Goal: Transaction & Acquisition: Purchase product/service

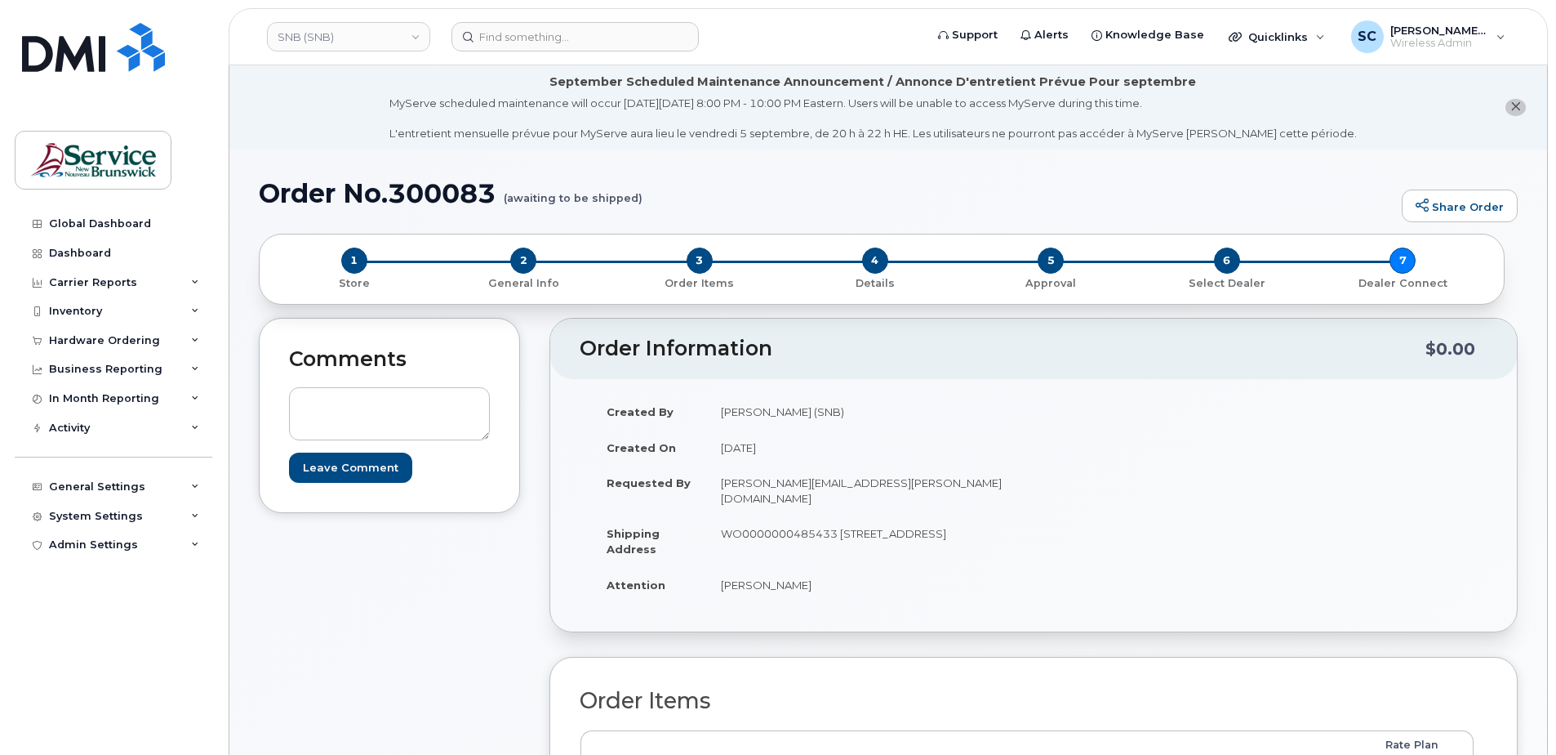
click at [340, 51] on link "SNB (SNB)" at bounding box center [348, 36] width 163 height 29
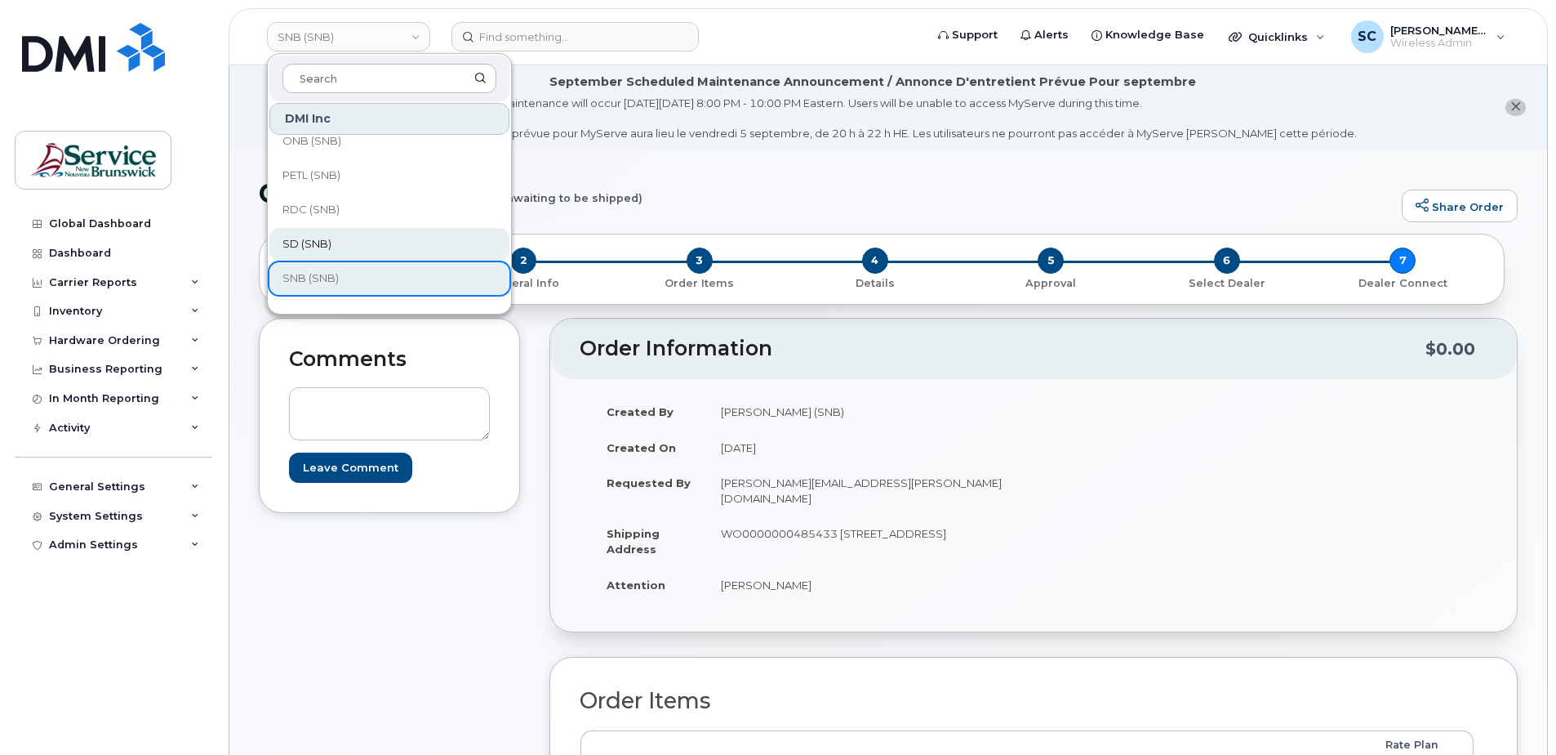
scroll to position [408, 0]
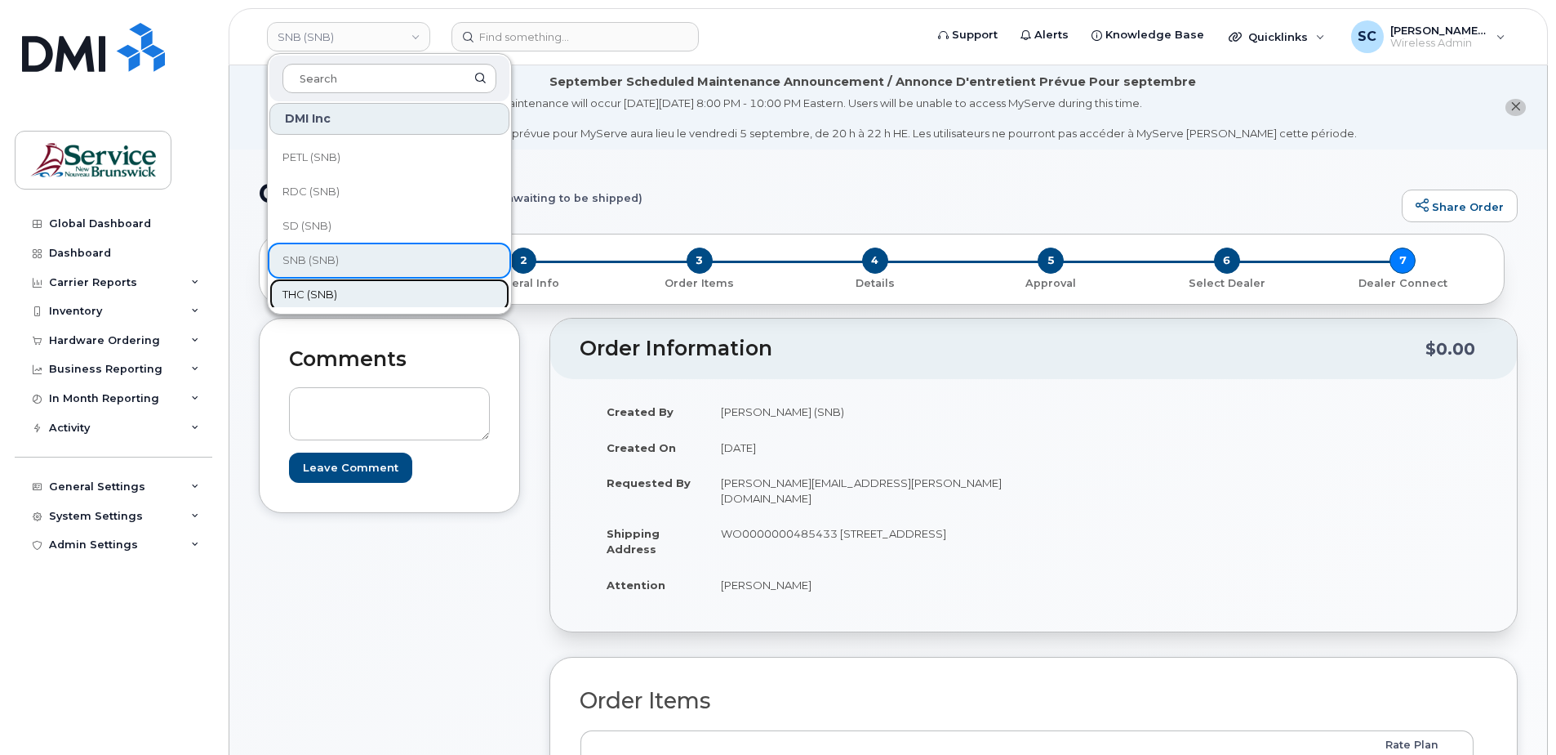
click at [331, 300] on span "THC (SNB)" at bounding box center [310, 295] width 55 height 16
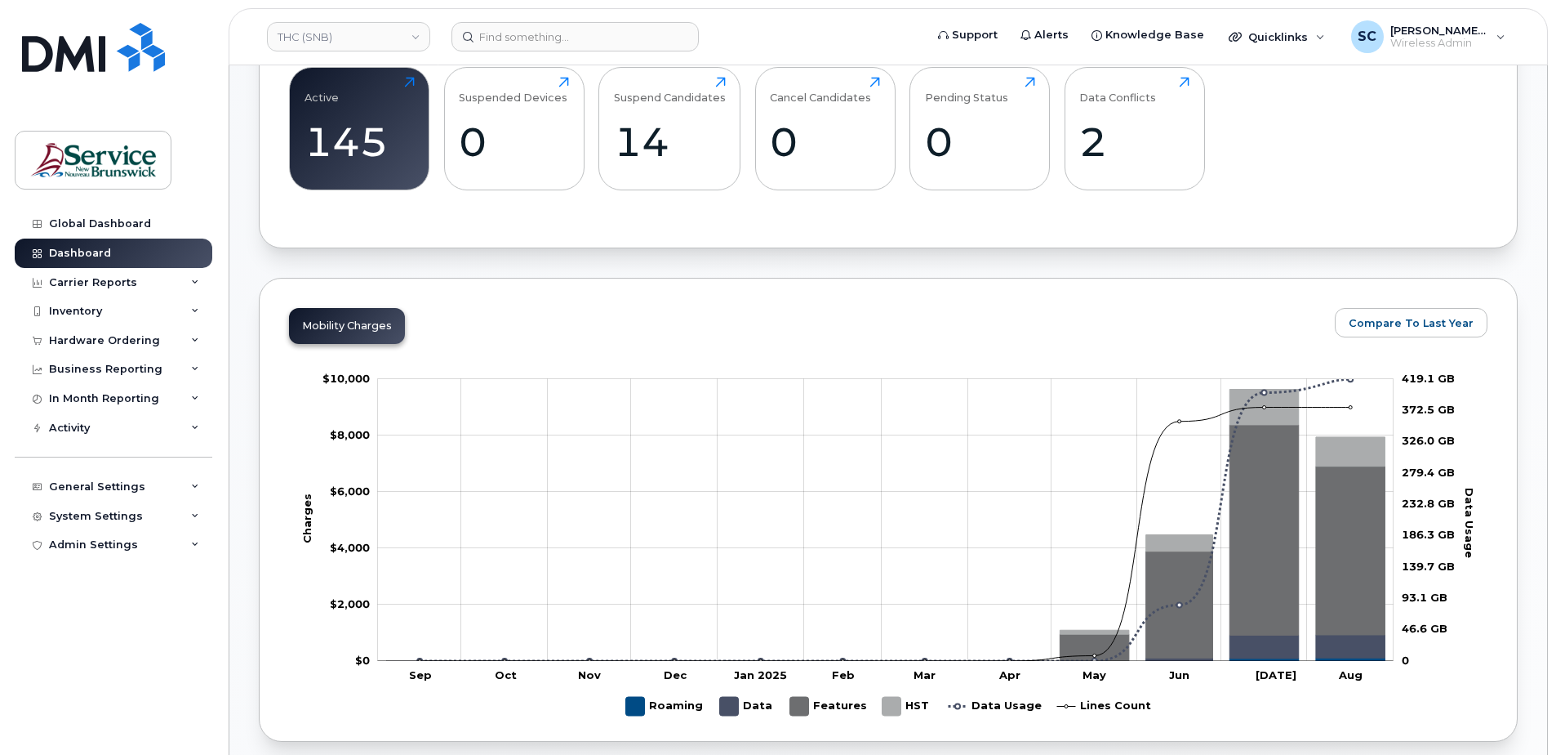
scroll to position [653, 0]
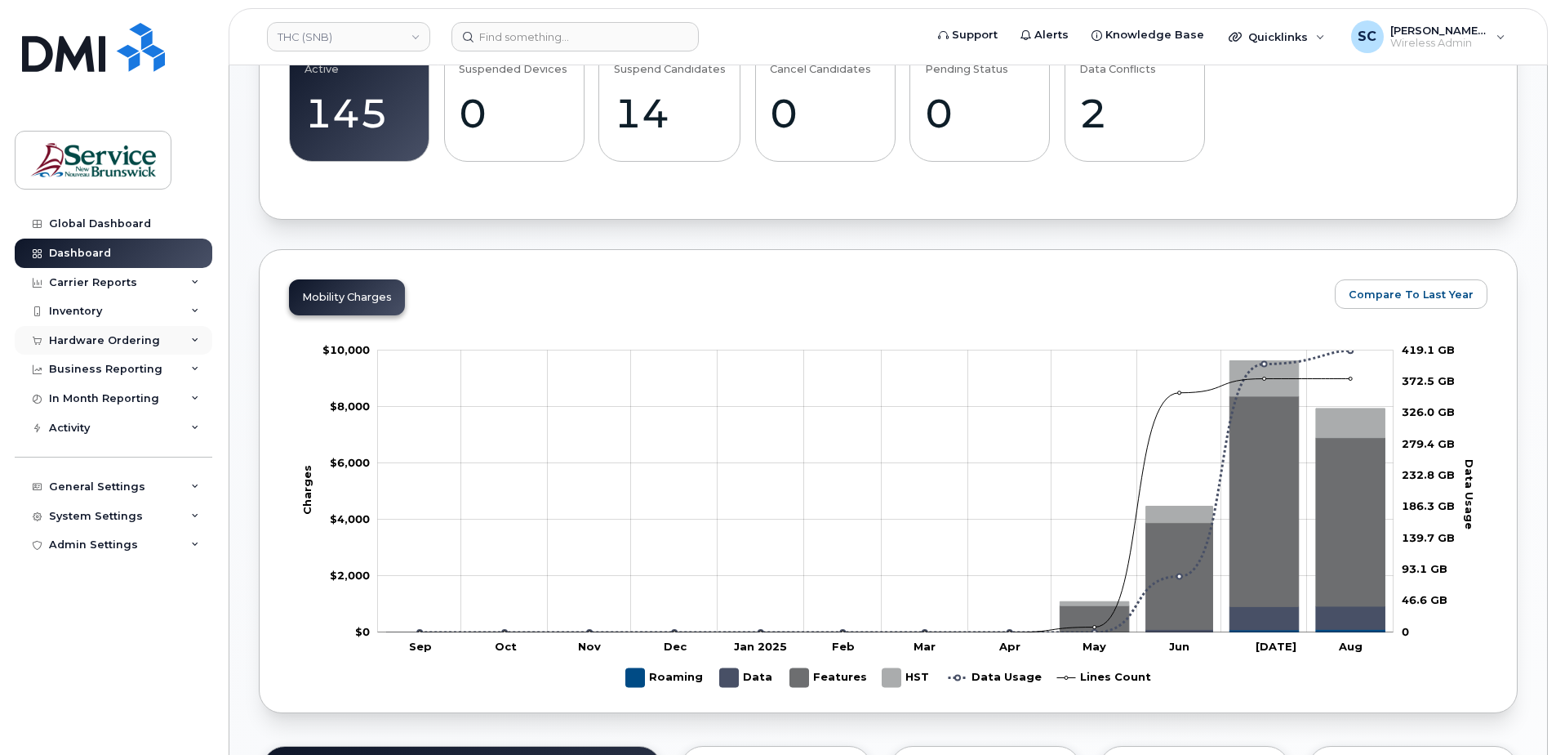
click at [128, 338] on div "Hardware Ordering" at bounding box center [104, 340] width 111 height 13
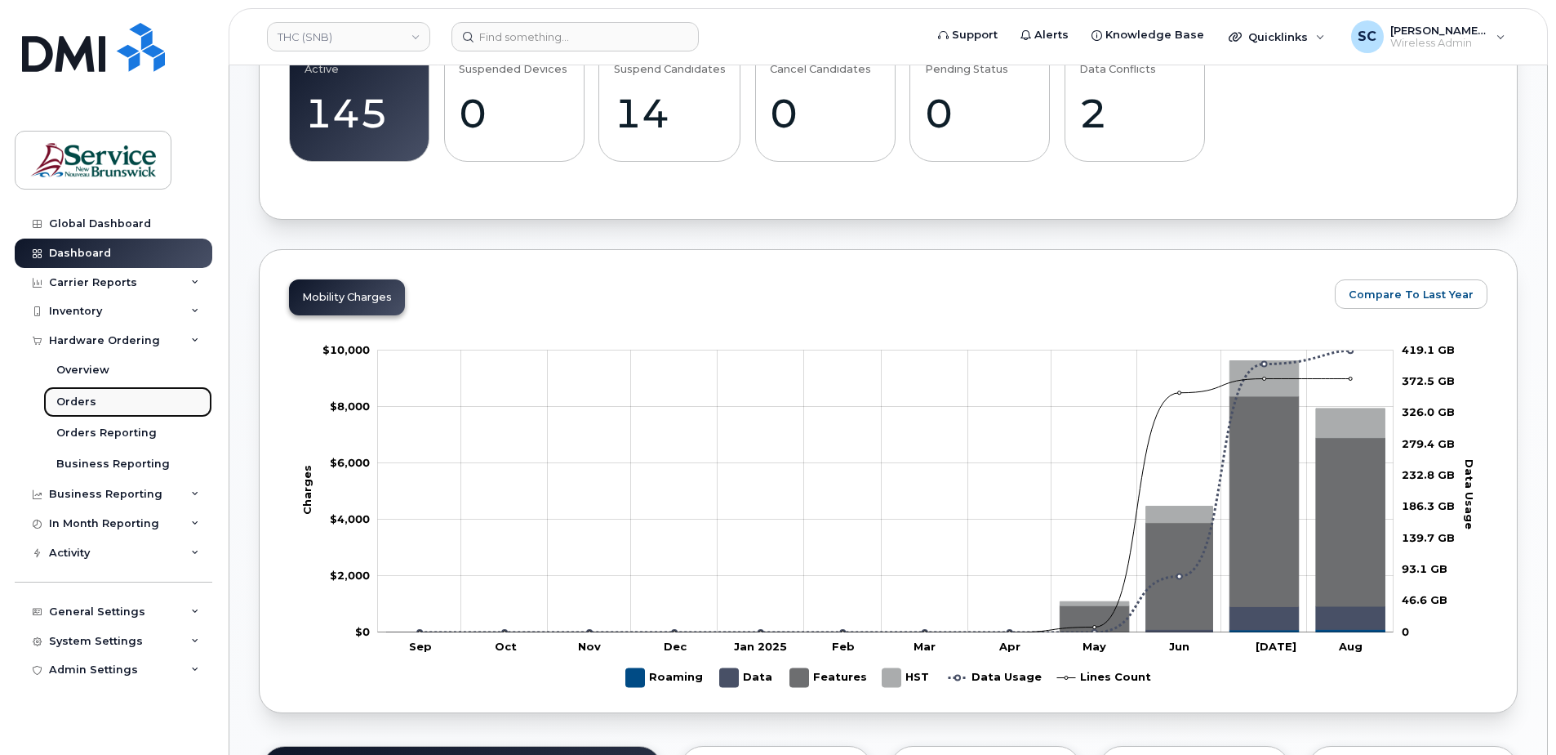
click at [75, 403] on div "Orders" at bounding box center [76, 401] width 40 height 15
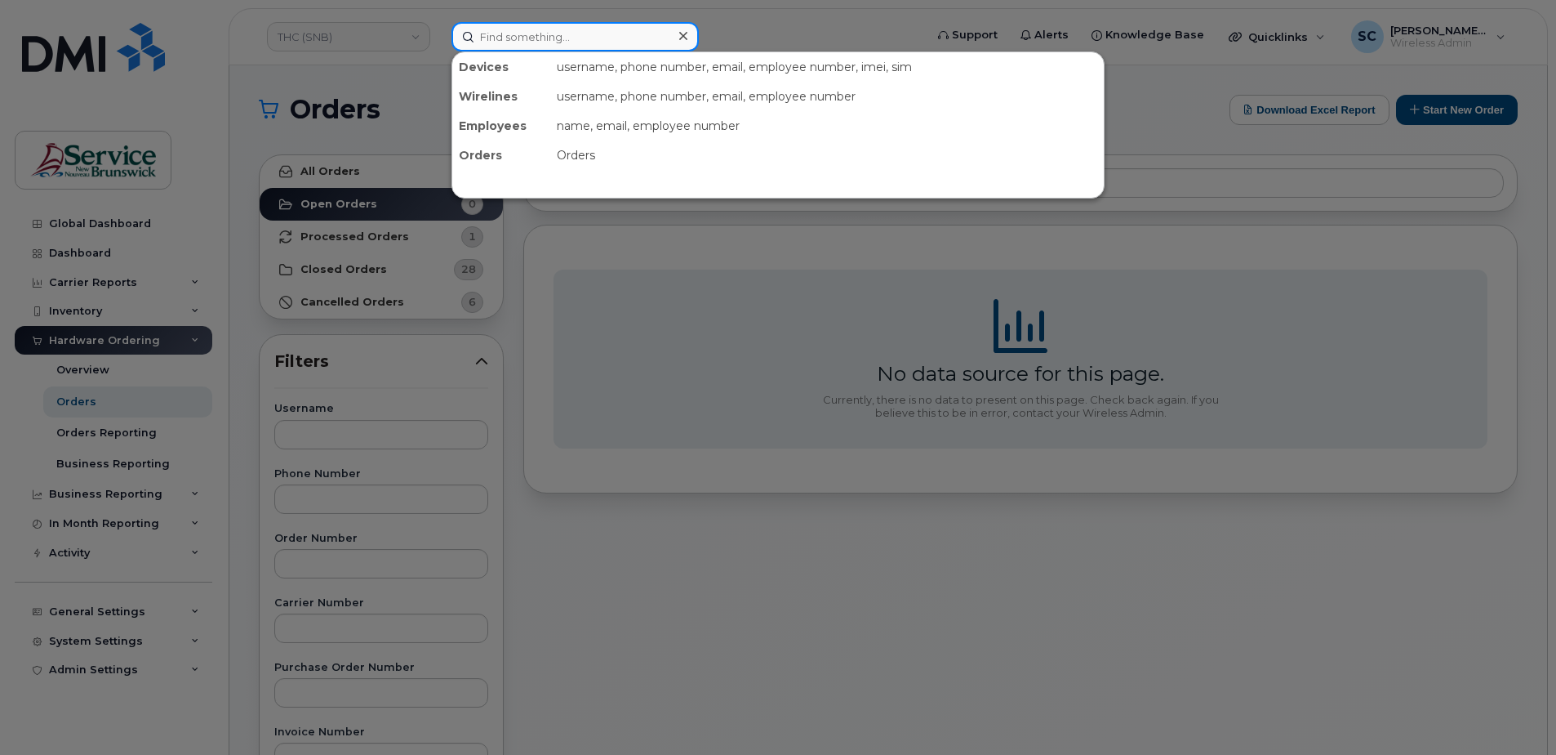
click at [532, 34] on input at bounding box center [575, 36] width 247 height 29
click at [648, 341] on div at bounding box center [778, 377] width 1556 height 755
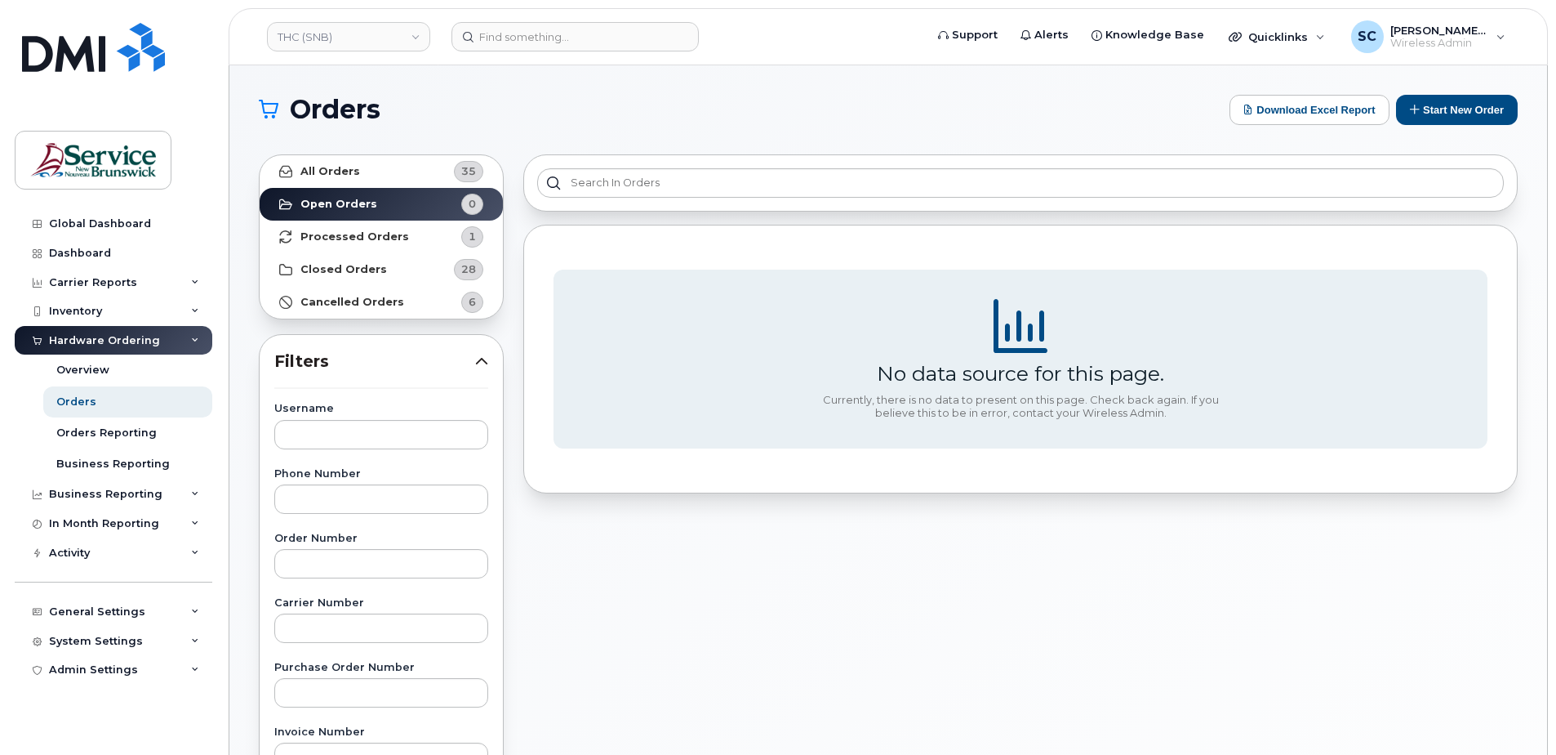
click at [1428, 125] on section "Orders Download Excel Report Start New Order All Orders 35 Open Orders 0 Proces…" at bounding box center [888, 693] width 1259 height 1197
click at [1431, 118] on button "Start New Order" at bounding box center [1457, 110] width 122 height 30
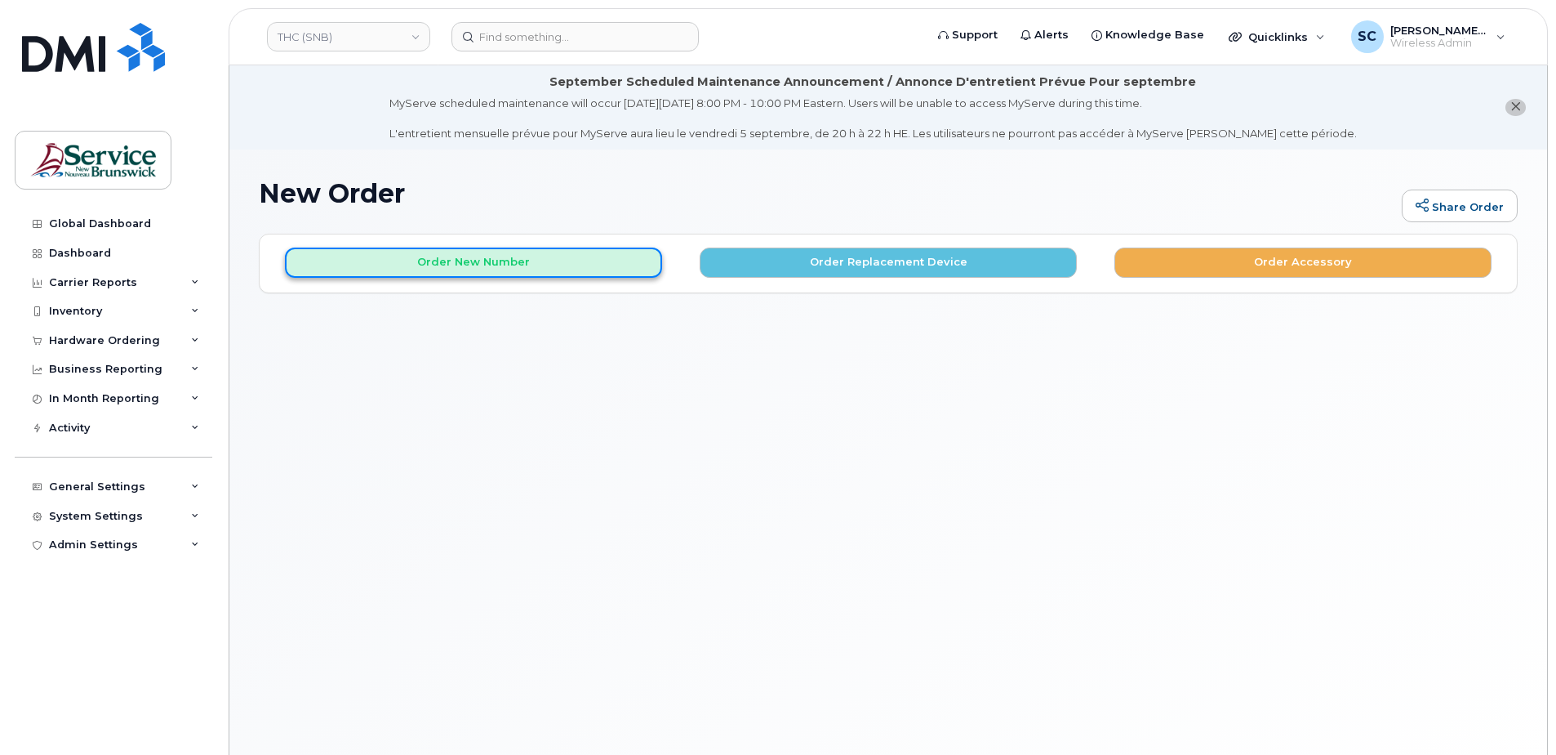
click at [597, 272] on button "Order New Number" at bounding box center [473, 262] width 377 height 30
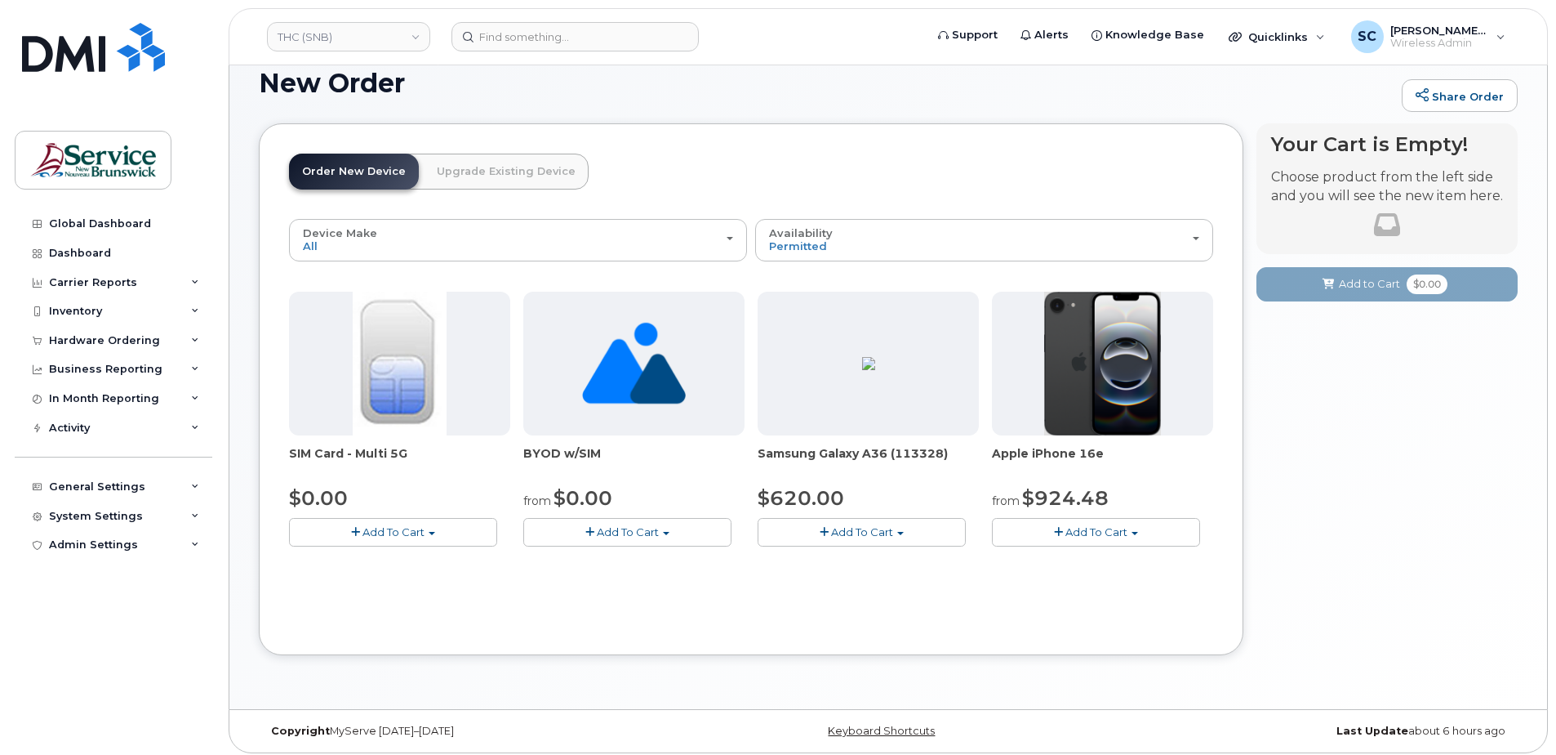
scroll to position [117, 0]
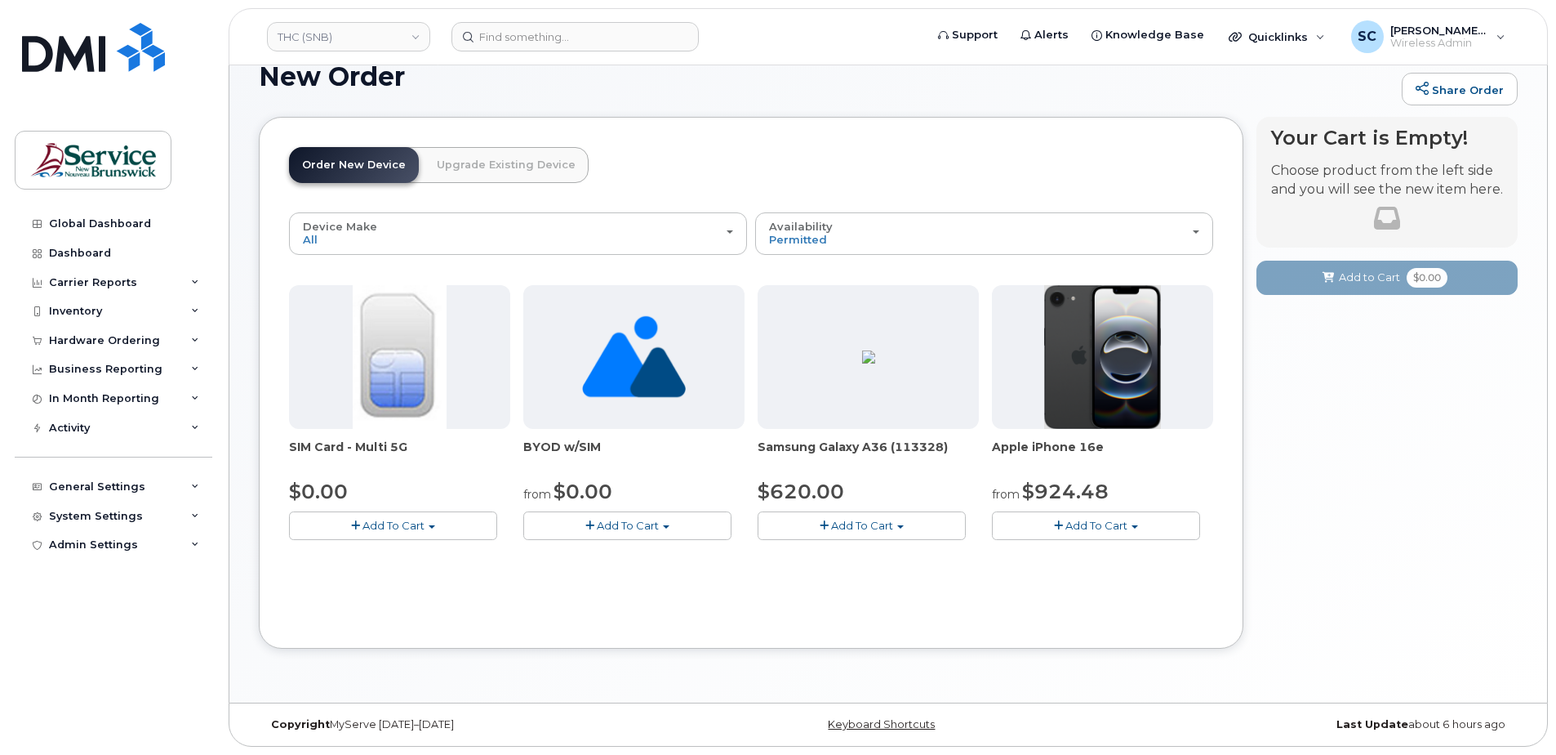
click at [1111, 524] on span "Add To Cart" at bounding box center [1097, 525] width 62 height 13
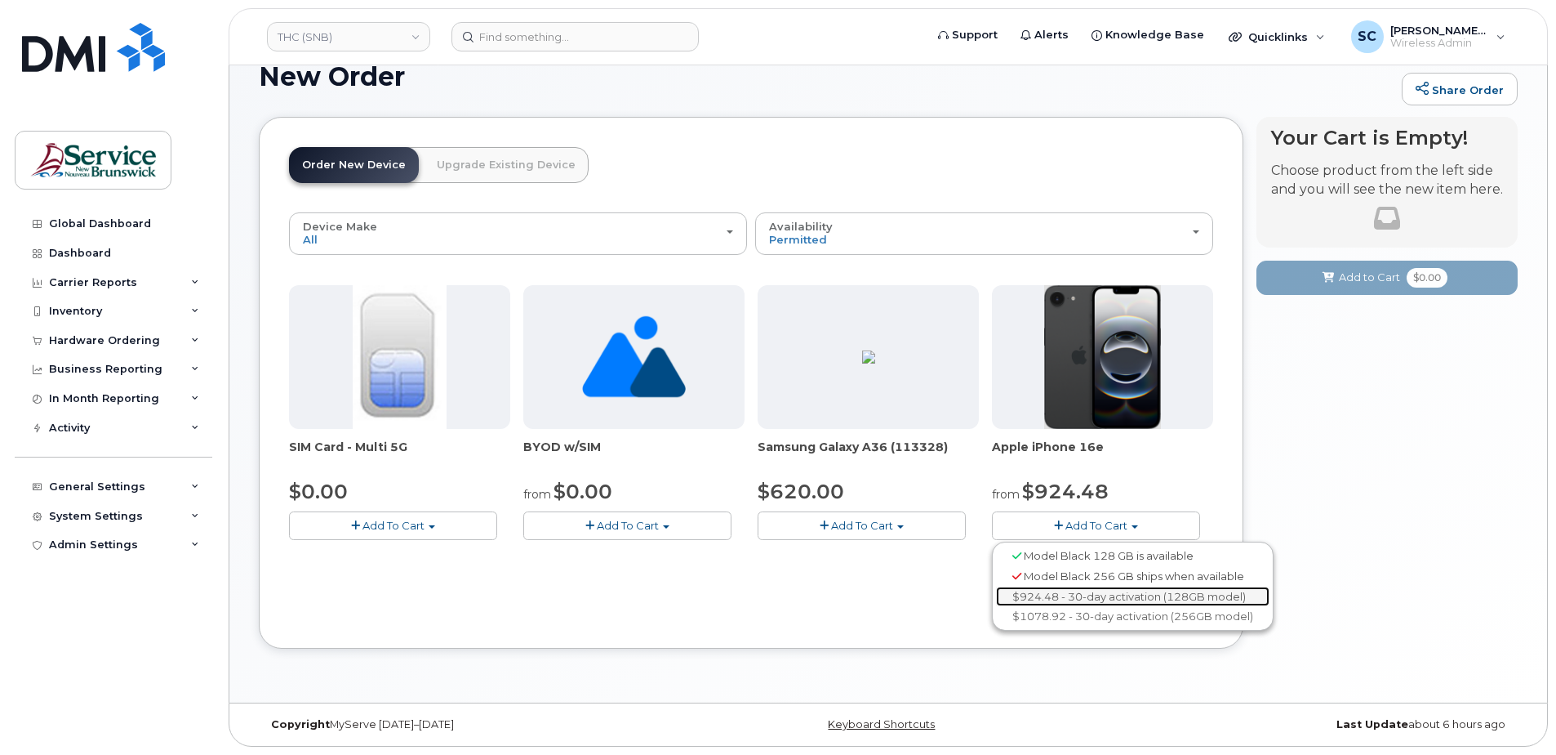
click at [1115, 596] on link "$924.48 - 30-day activation (128GB model)" at bounding box center [1133, 596] width 274 height 20
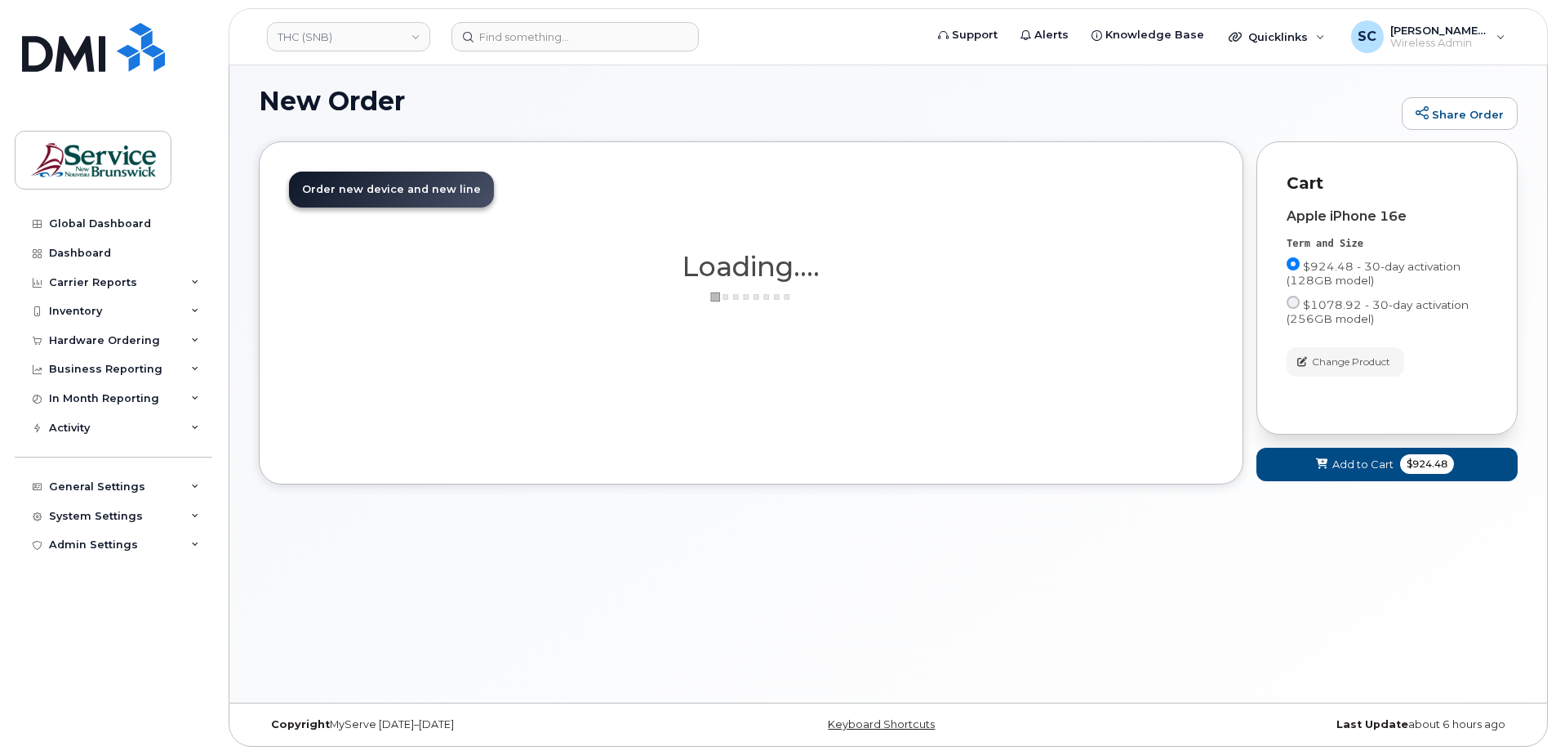
scroll to position [92, 0]
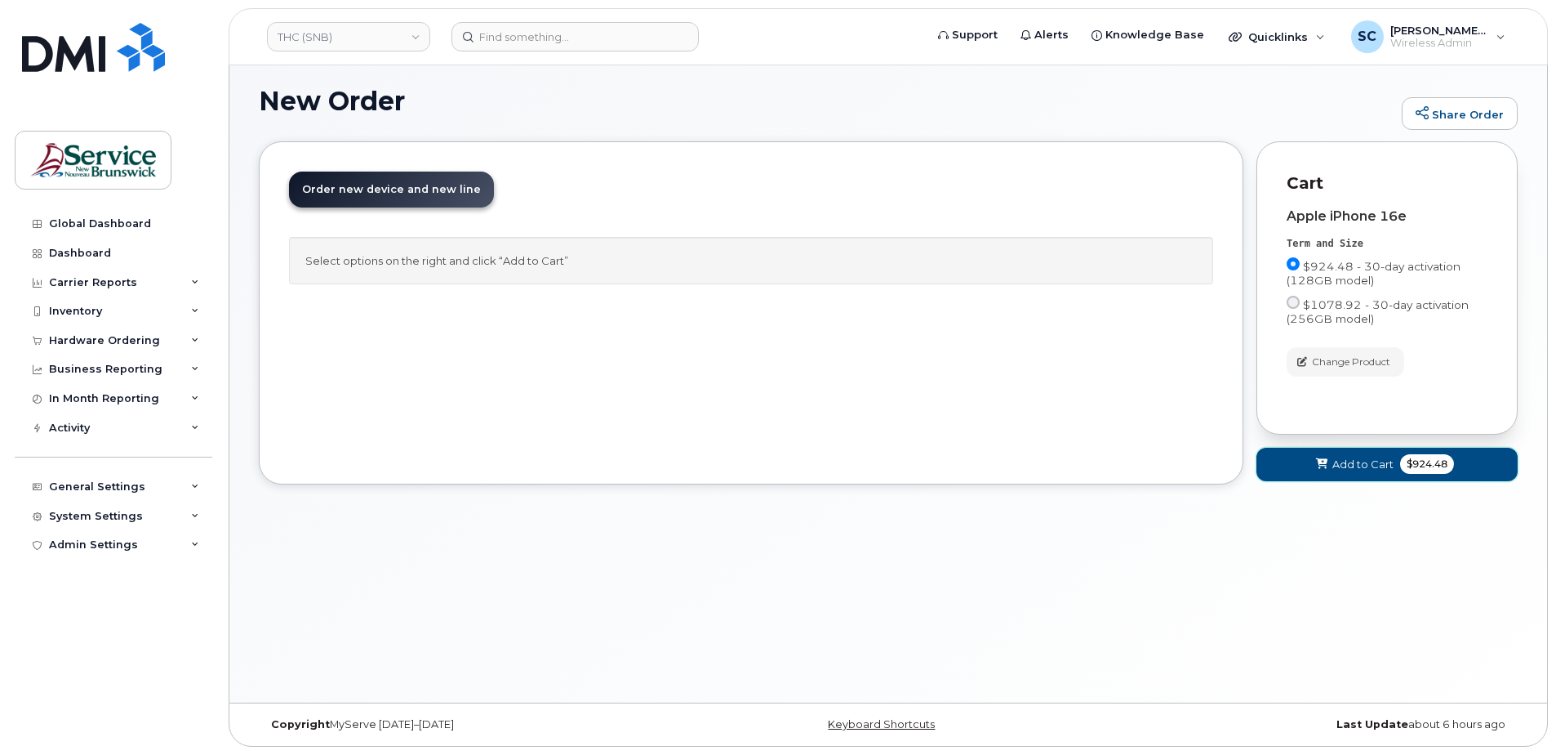
click at [1416, 468] on span "$924.48" at bounding box center [1427, 464] width 54 height 20
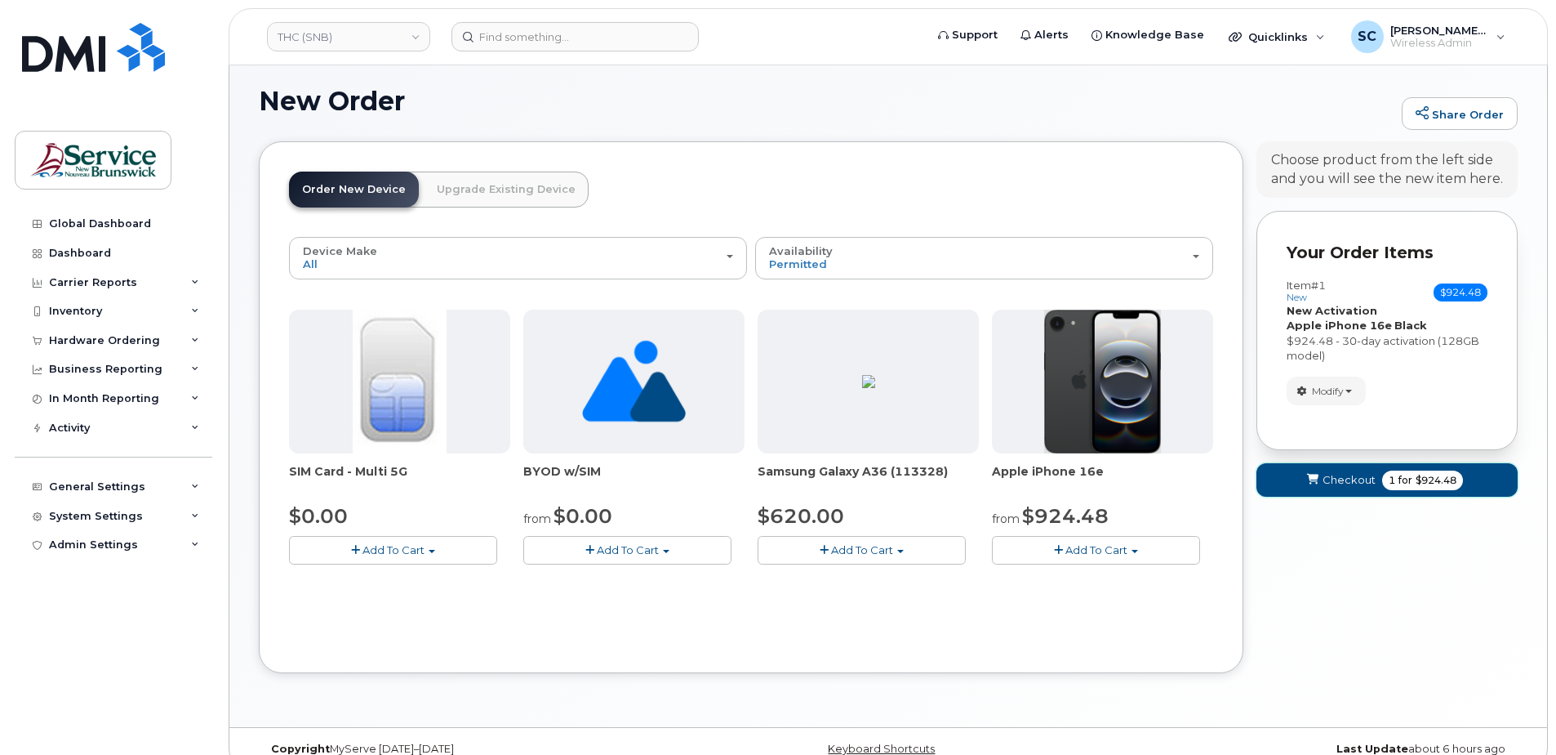
click at [1370, 483] on span "Checkout" at bounding box center [1349, 480] width 53 height 16
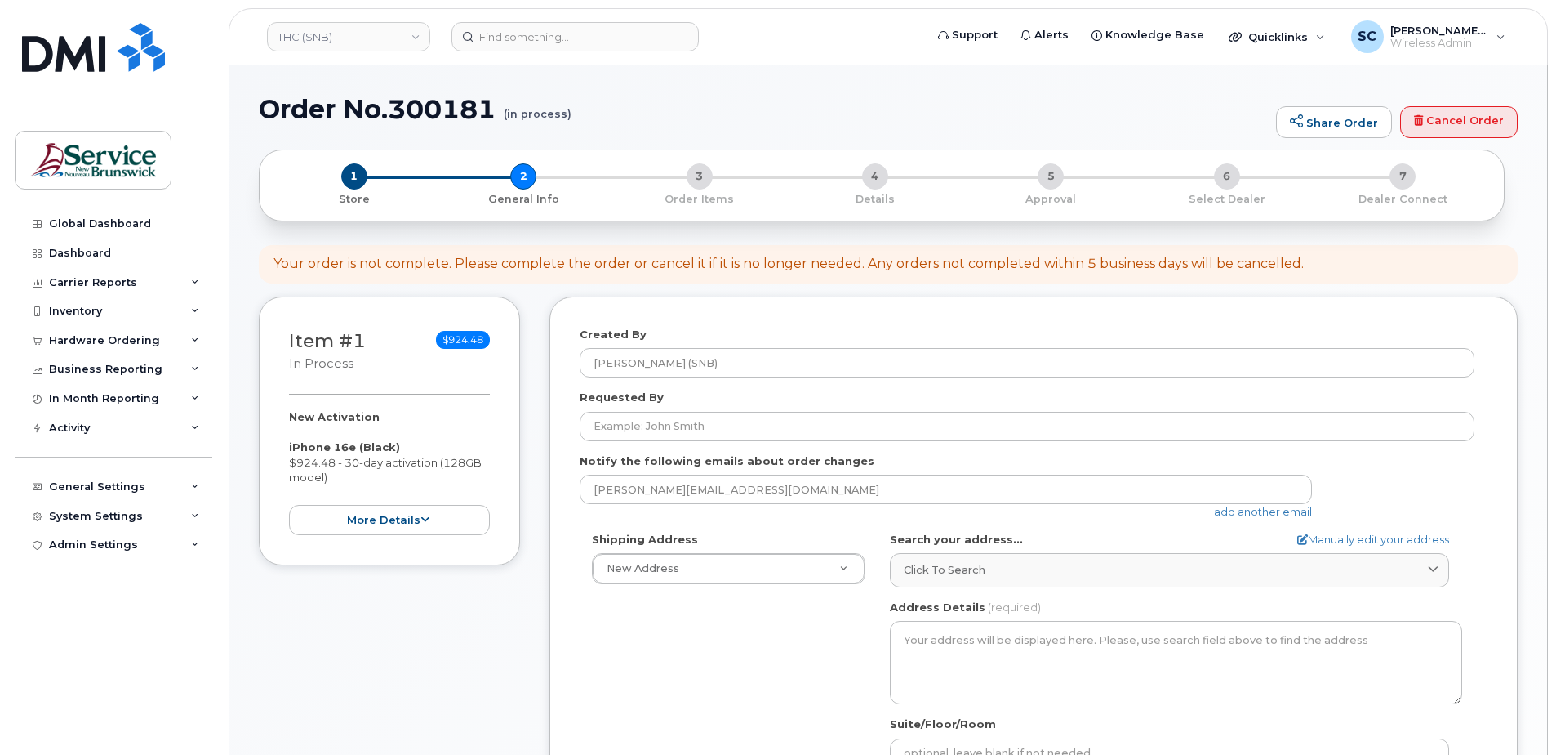
select select
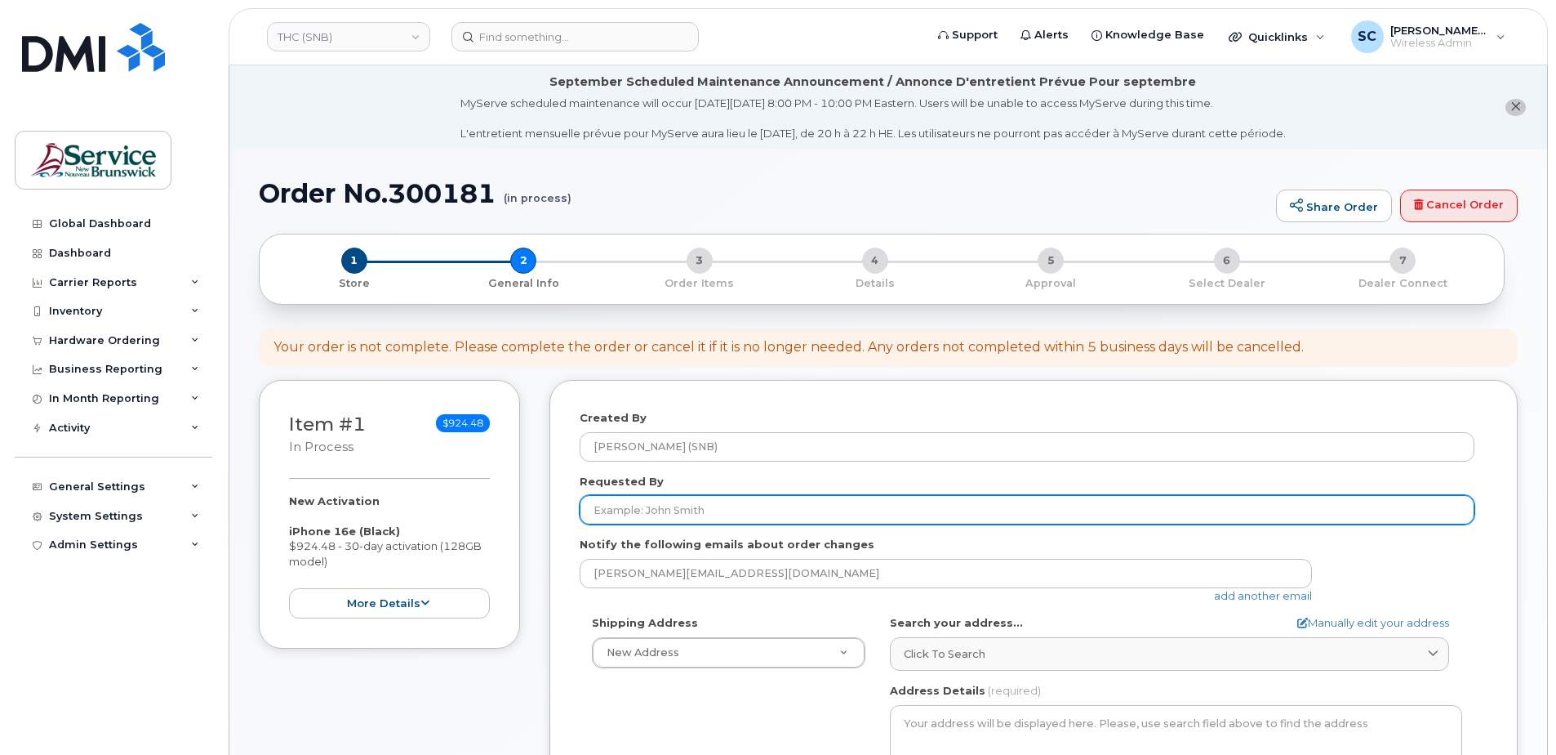
drag, startPoint x: 673, startPoint y: 493, endPoint x: 667, endPoint y: 500, distance: 8.7
click at [673, 493] on div "Requested By" at bounding box center [1034, 499] width 908 height 51
drag, startPoint x: 667, startPoint y: 505, endPoint x: 608, endPoint y: 502, distance: 58.9
click at [667, 505] on input "Requested By" at bounding box center [1027, 509] width 895 height 29
paste input "[PERSON_NAME][EMAIL_ADDRESS][PERSON_NAME][DOMAIN_NAME]"
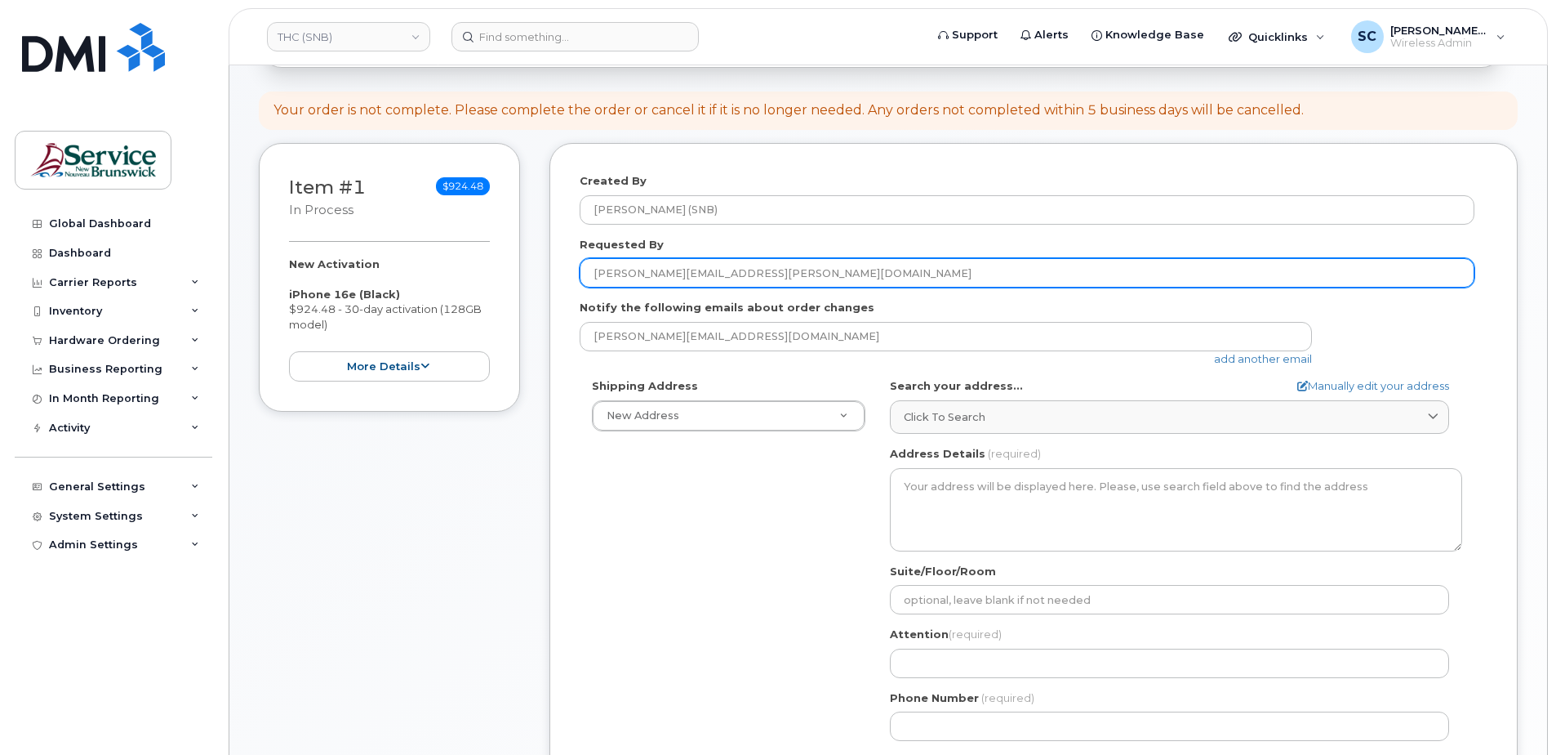
scroll to position [327, 0]
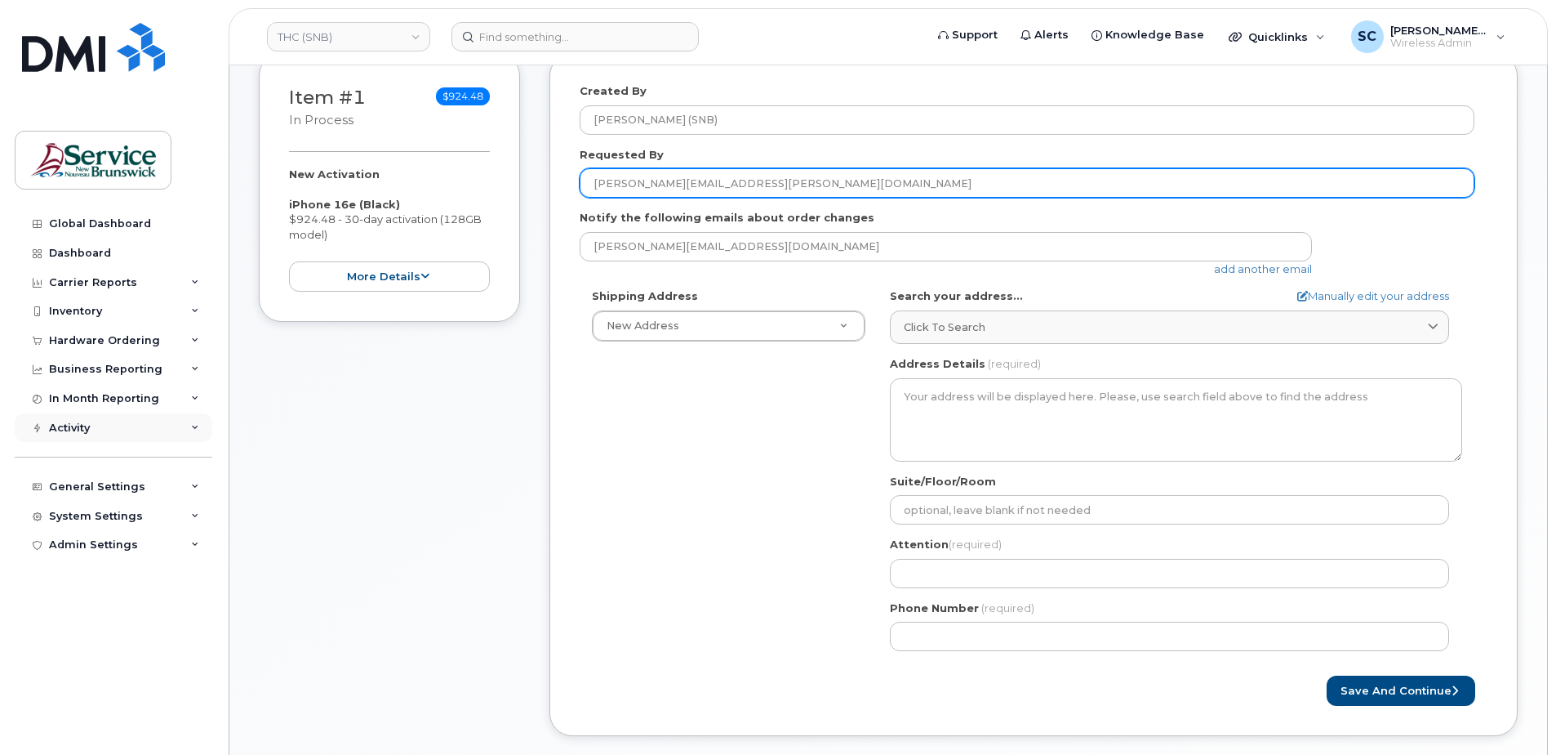
type input "[PERSON_NAME][EMAIL_ADDRESS][PERSON_NAME][DOMAIN_NAME]"
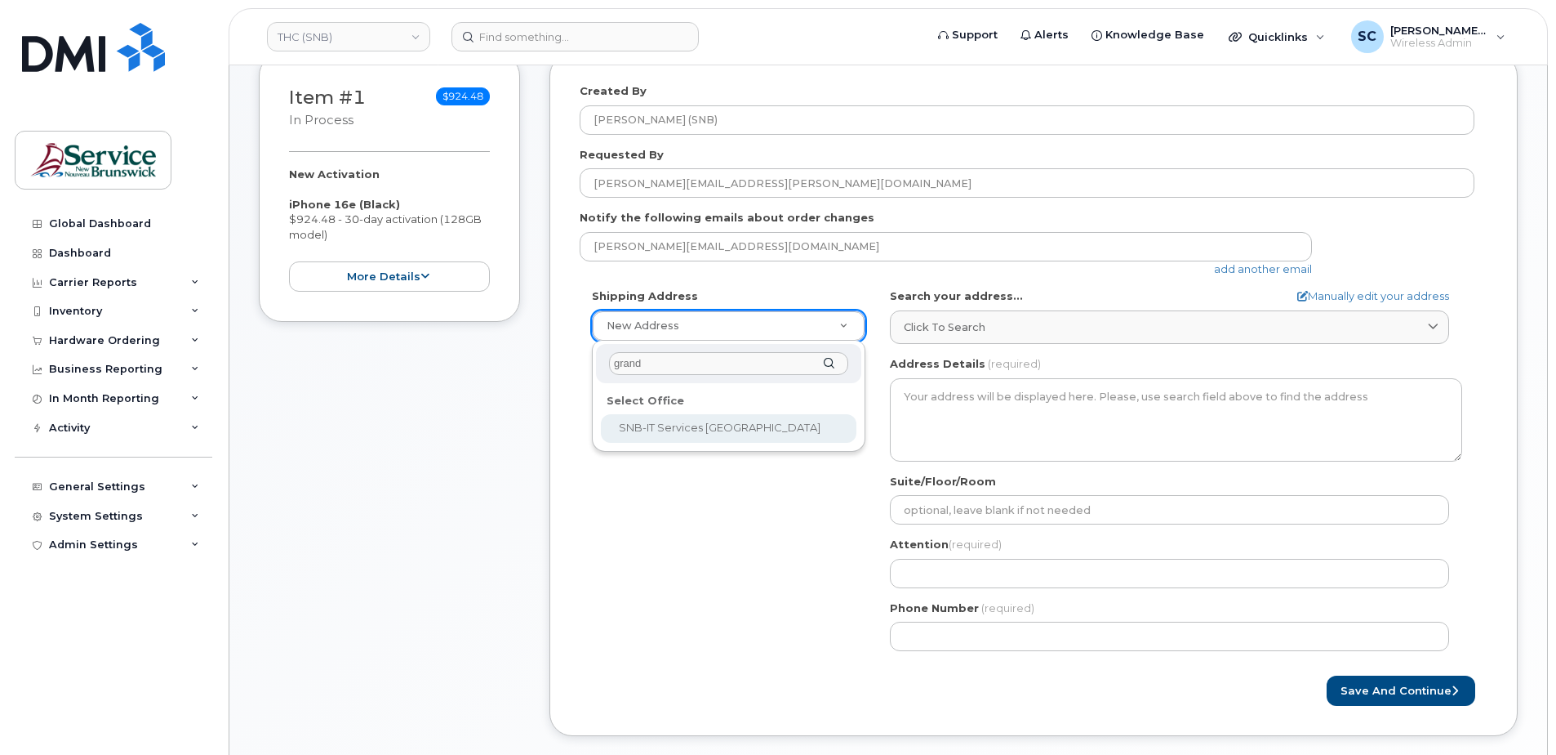
type input "grand"
select select
type textarea "625 Everard H Daigle Blvd Grand-Sault New Brunswick E3Z 2R9"
type input "[PERSON_NAME]"
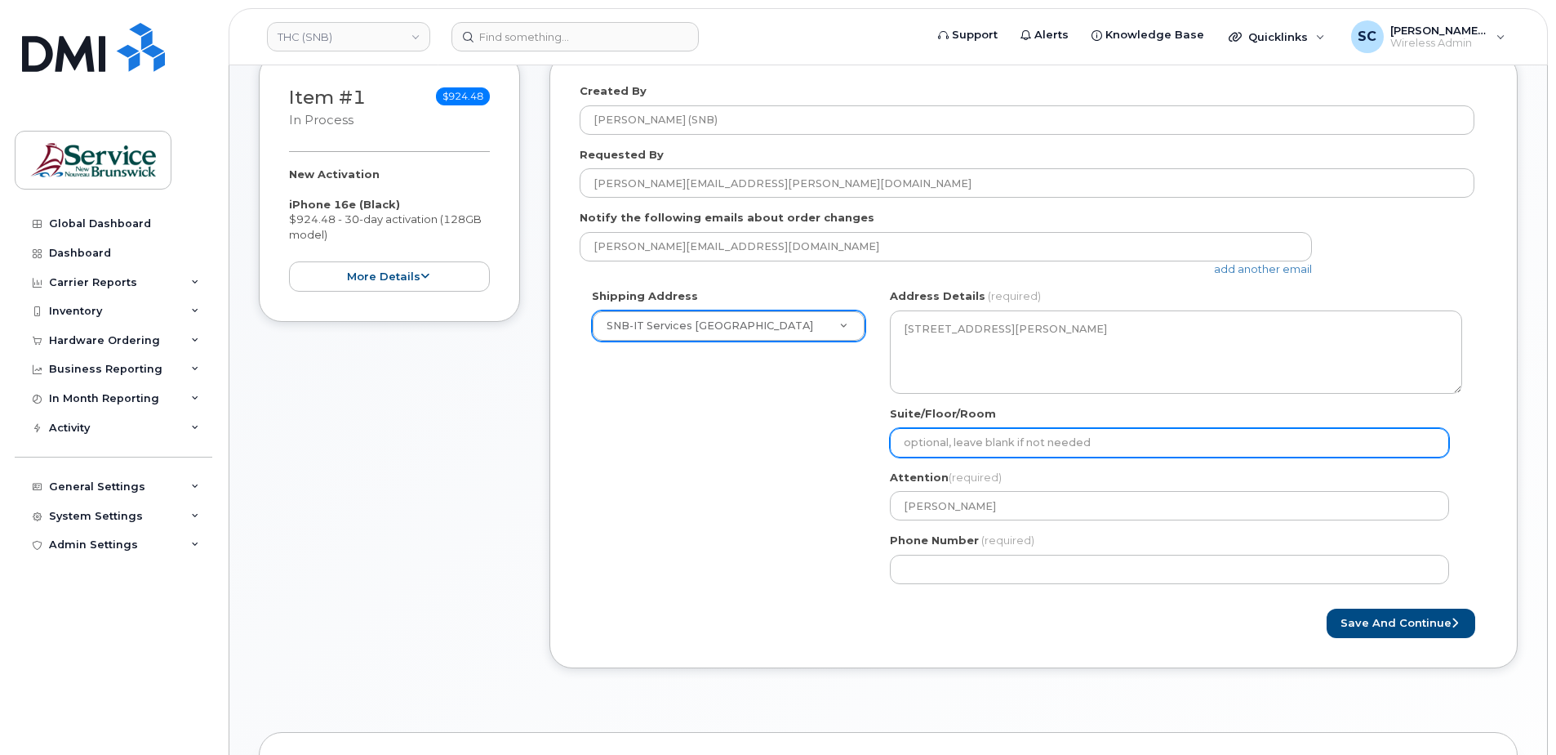
click at [1078, 451] on input "Suite/Floor/Room" at bounding box center [1169, 442] width 559 height 29
paste input "WO0000000484551"
select select
type input "WO0000000484551"
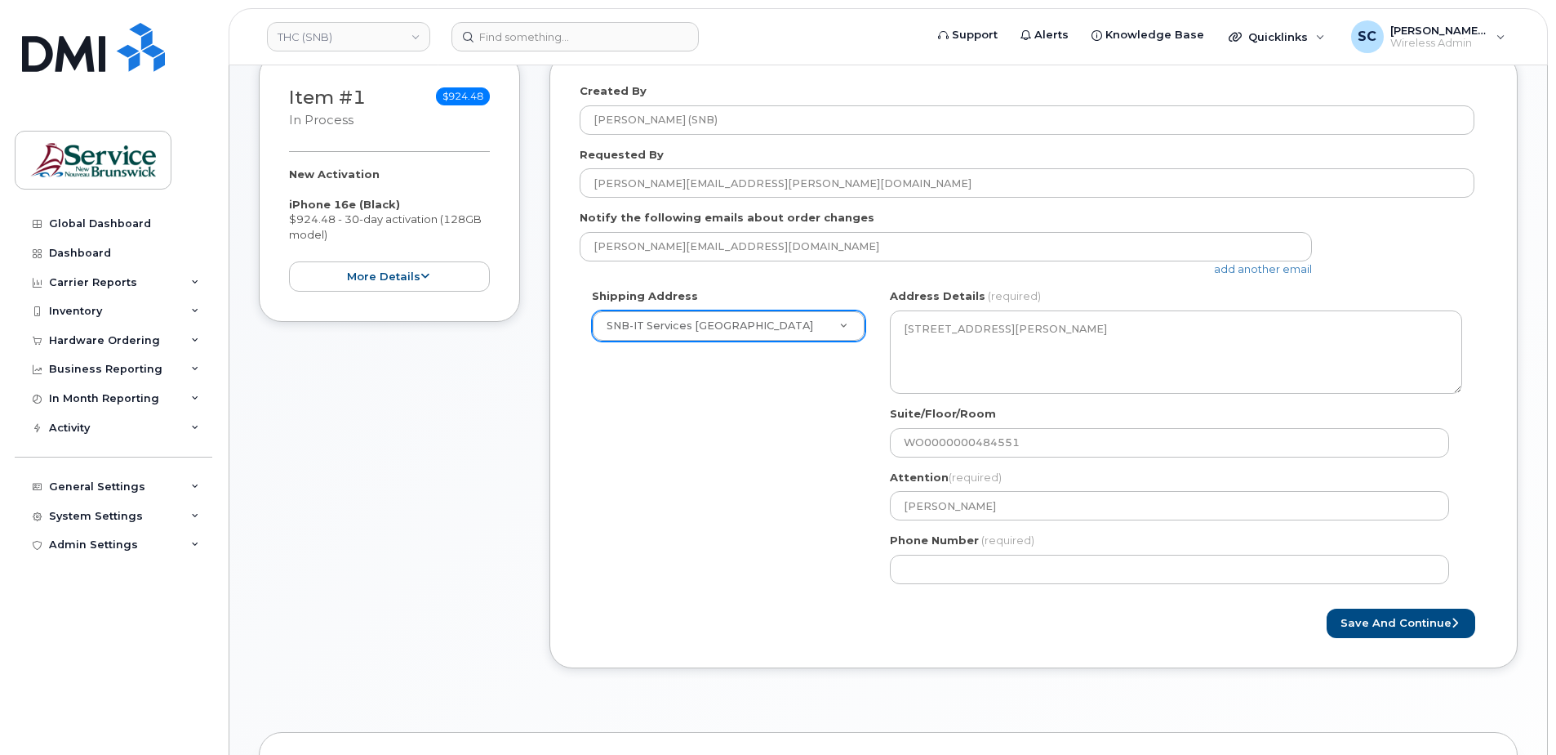
click at [791, 590] on div "Shipping Address SNB-IT Services Grand Falls General Hospital New Address ASD-E…" at bounding box center [1027, 441] width 895 height 307
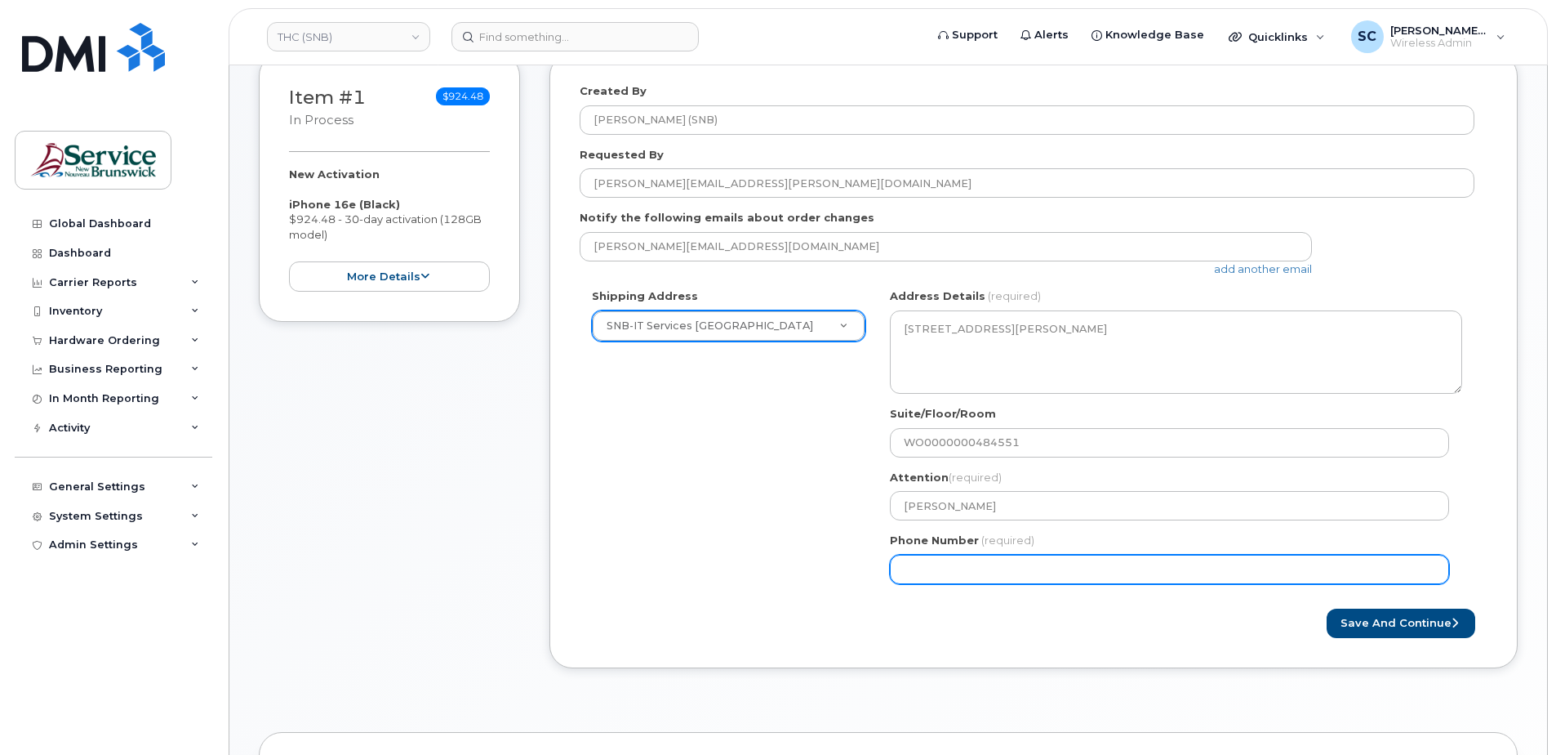
click at [976, 583] on input "Phone Number" at bounding box center [1169, 568] width 559 height 29
type input "1234567890"
select select
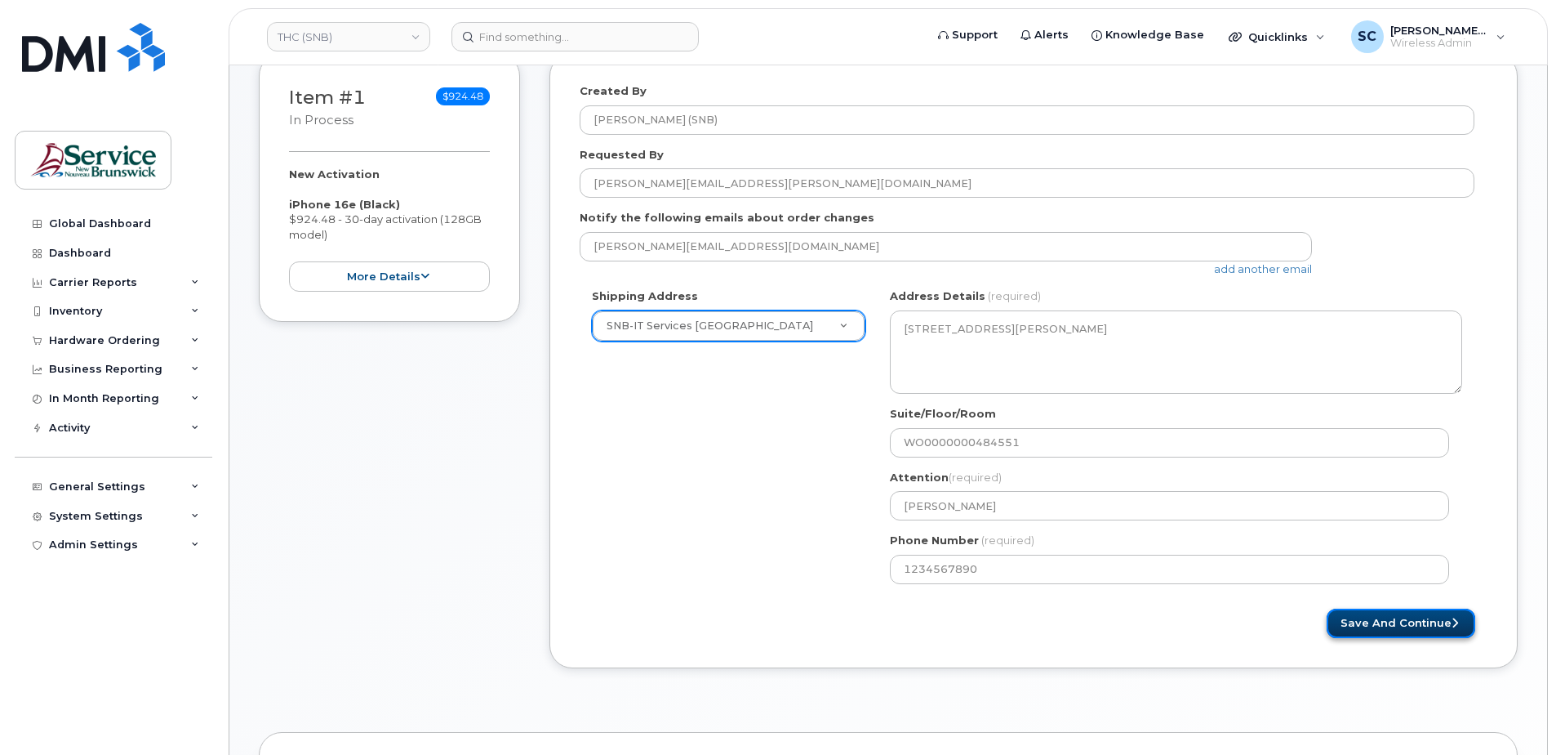
click at [1445, 629] on button "Save and Continue" at bounding box center [1401, 623] width 149 height 30
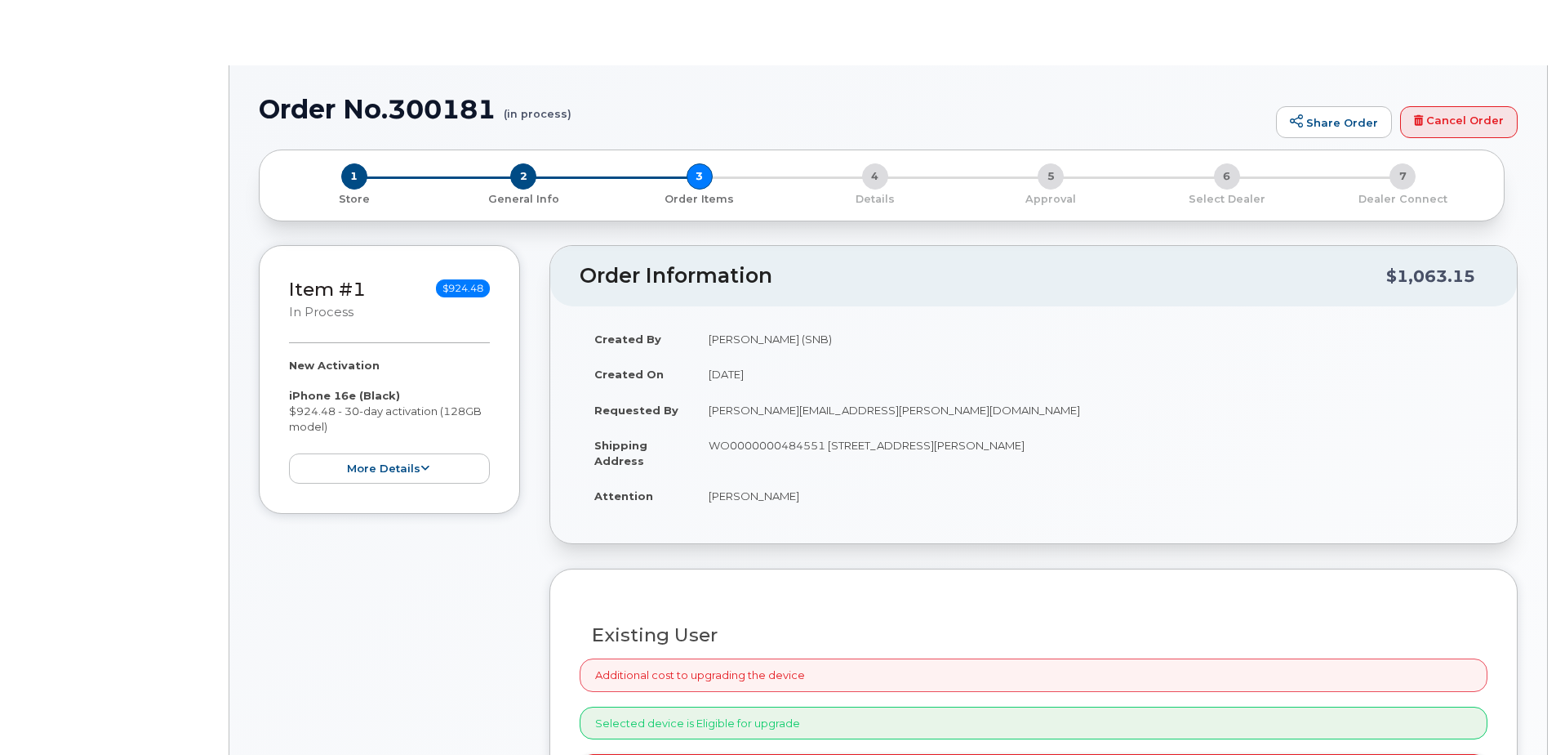
radio input "true"
select select
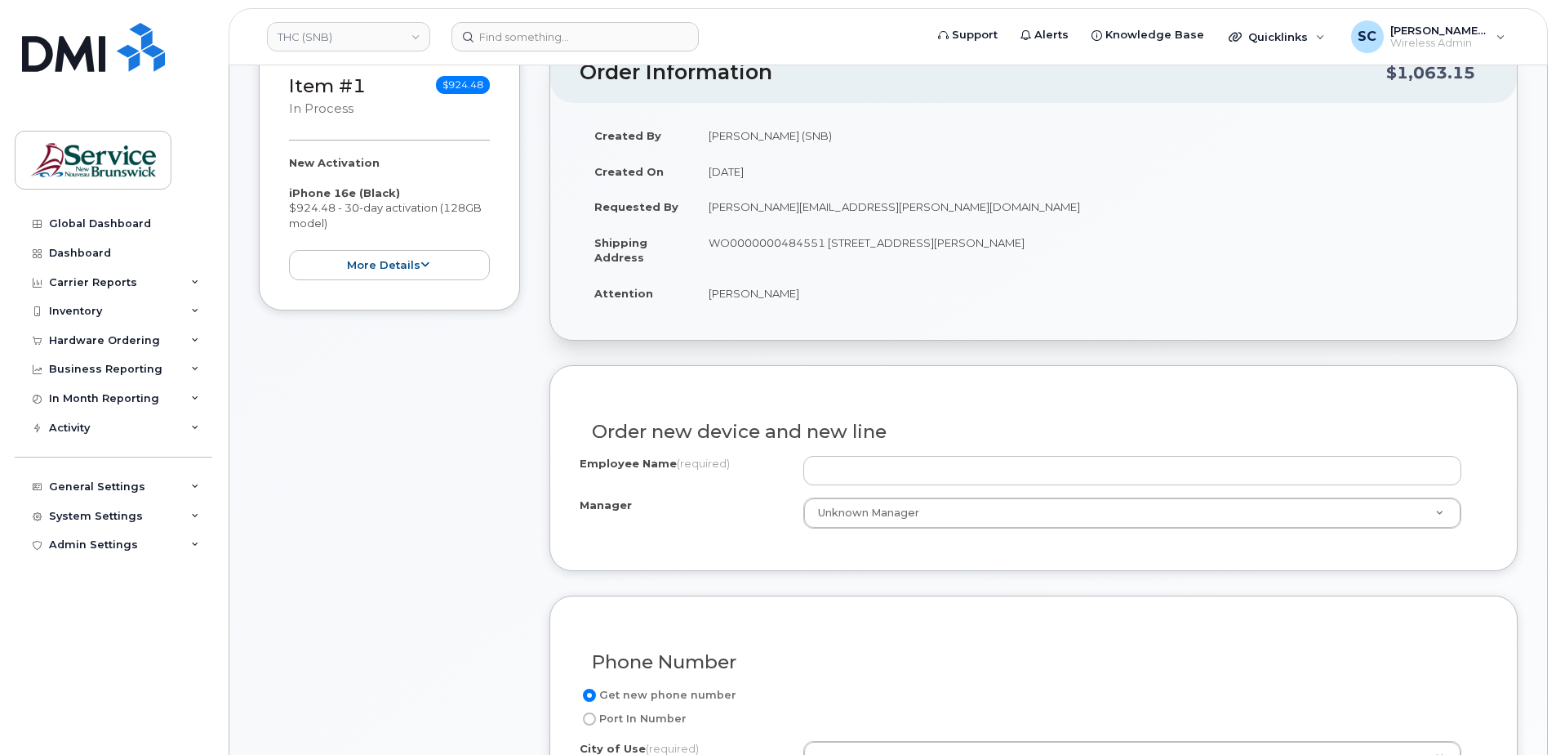
scroll to position [408, 0]
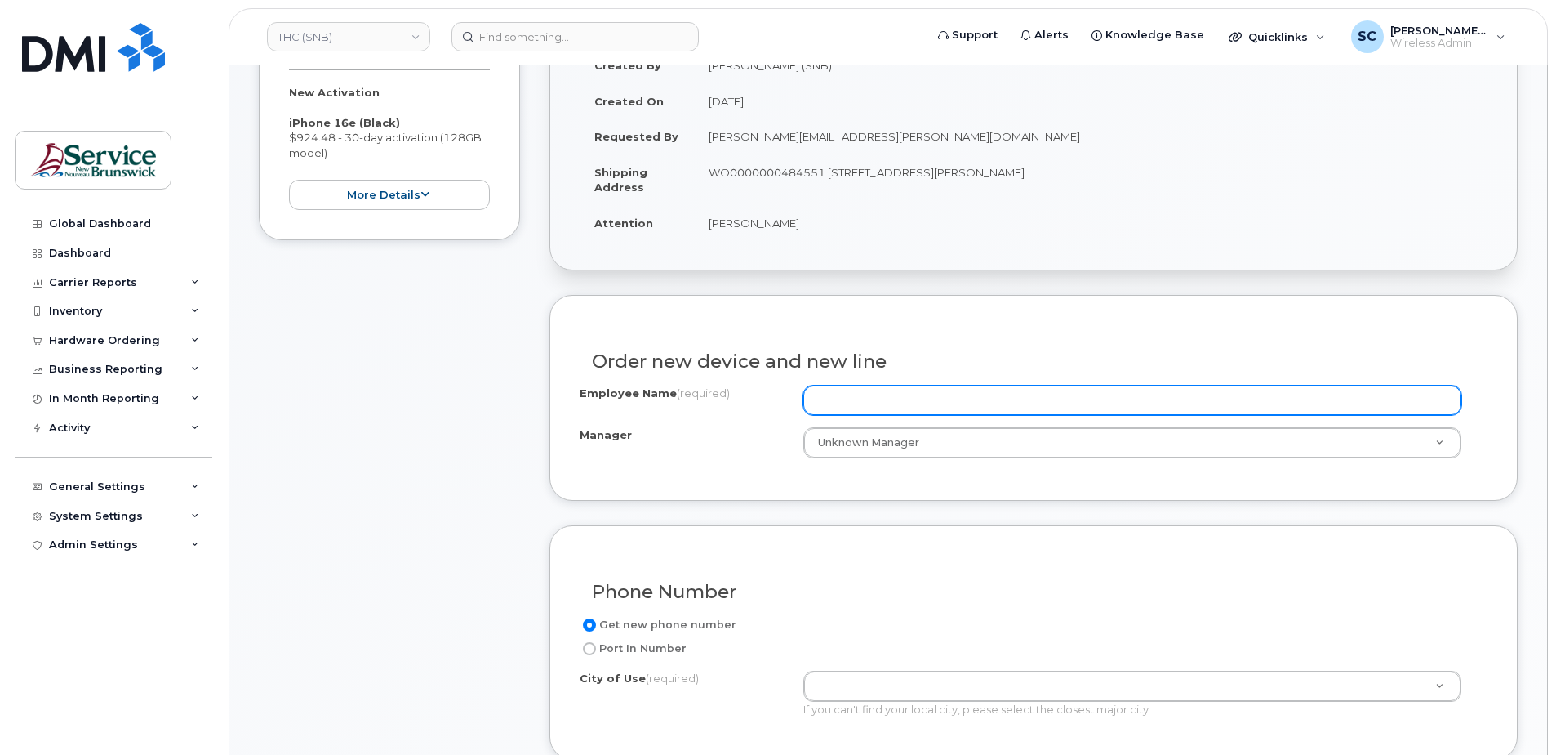
click at [866, 404] on input "Employee Name (required)" at bounding box center [1133, 399] width 658 height 29
paste input "[PERSON_NAME]"
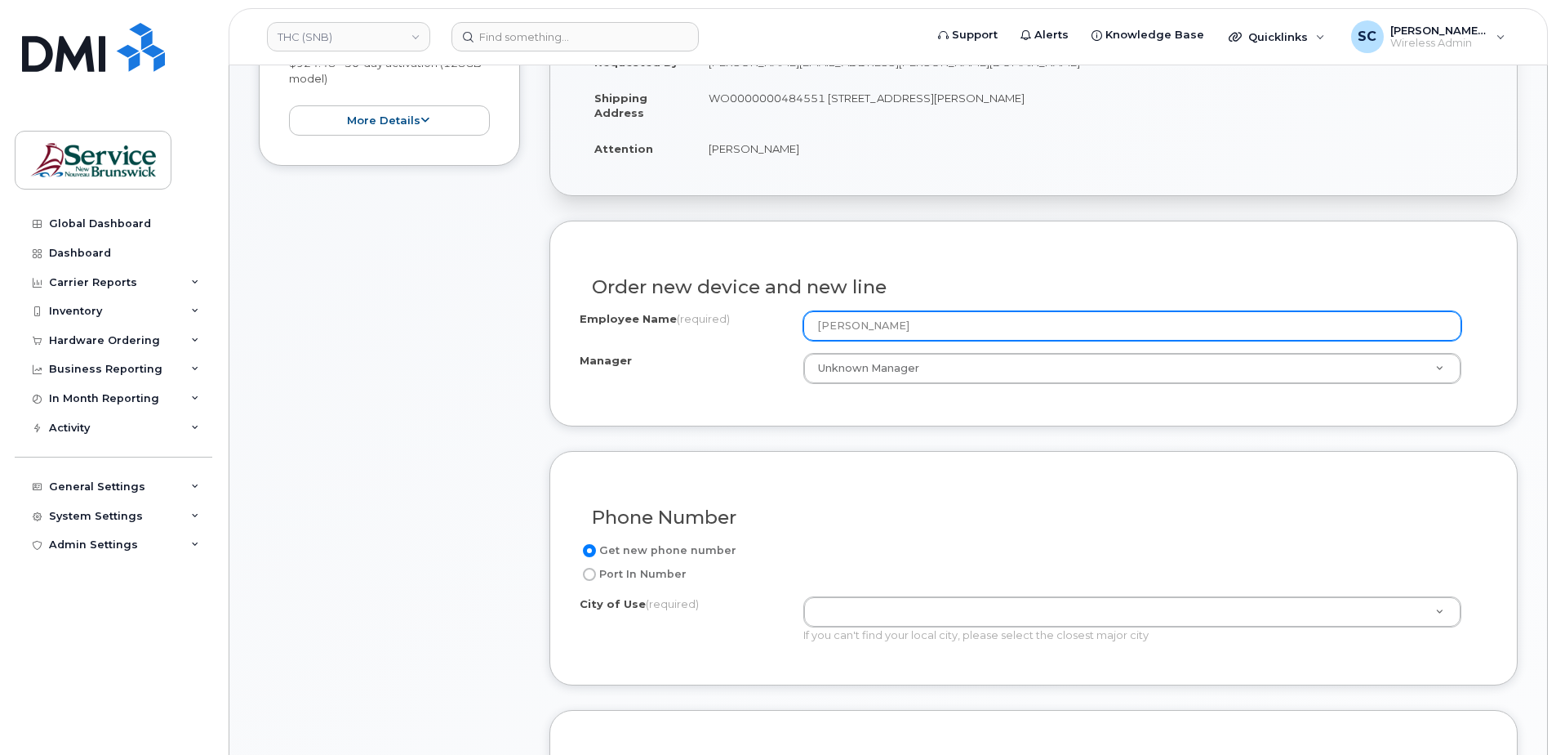
scroll to position [653, 0]
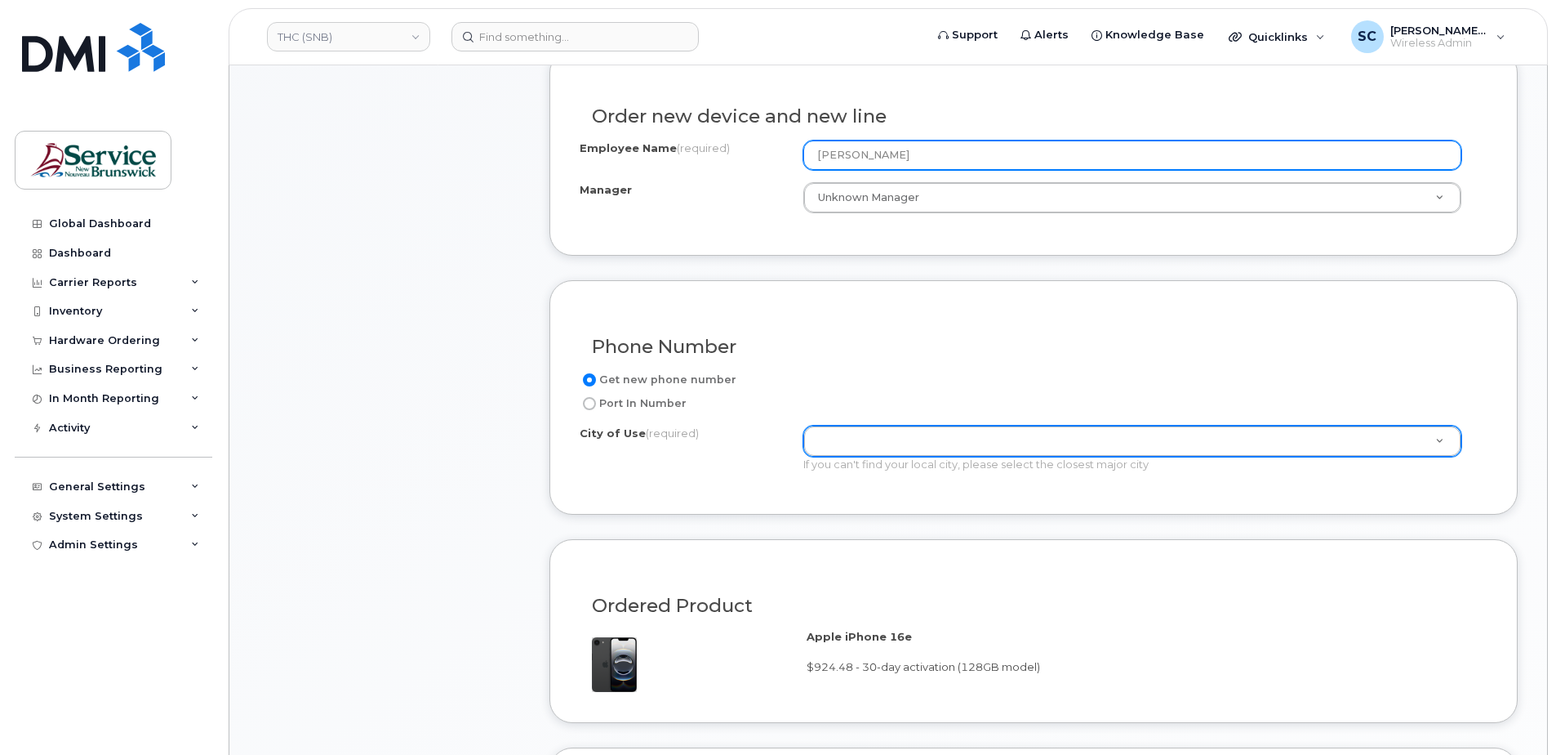
type input "[PERSON_NAME]"
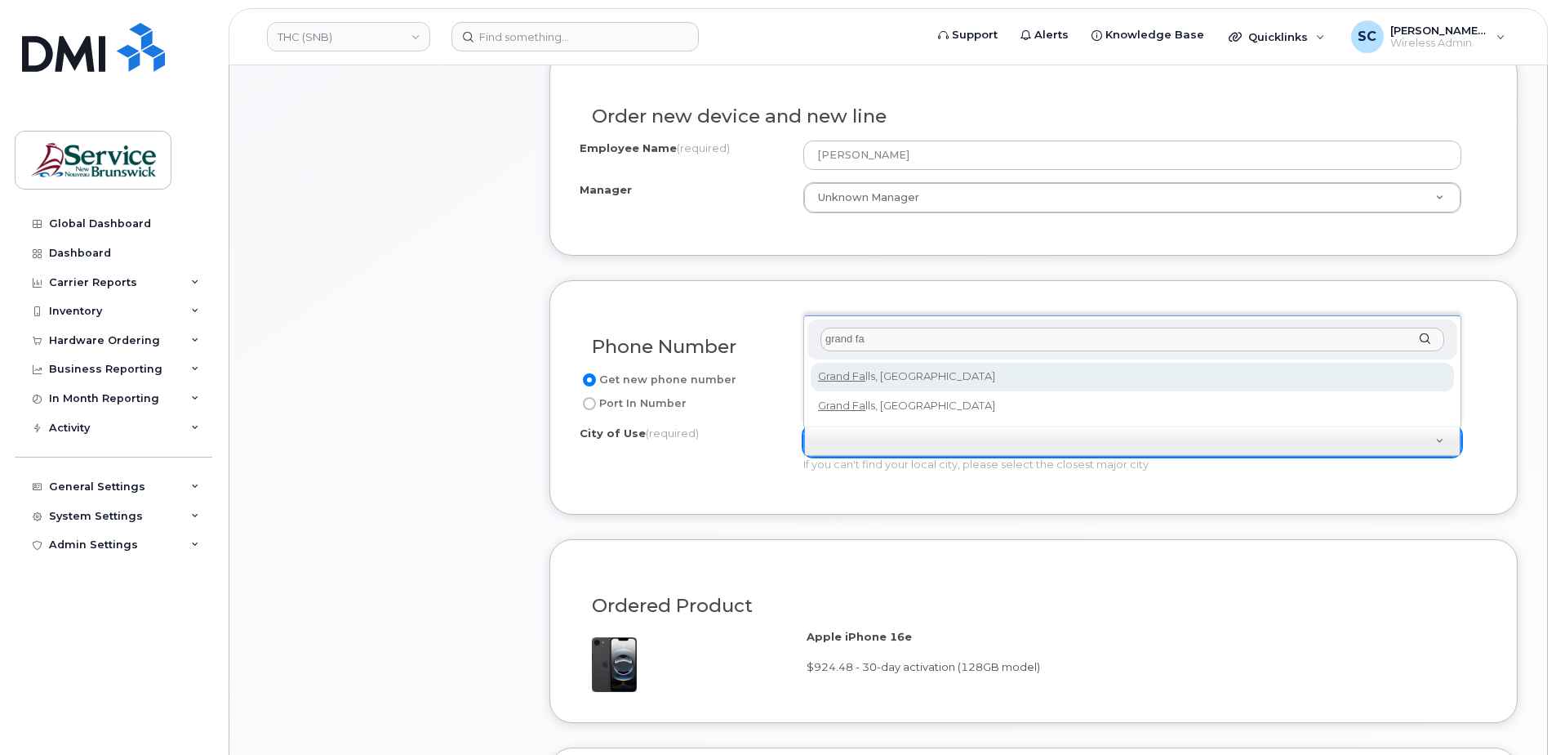
type input "grand fa"
type input "1605"
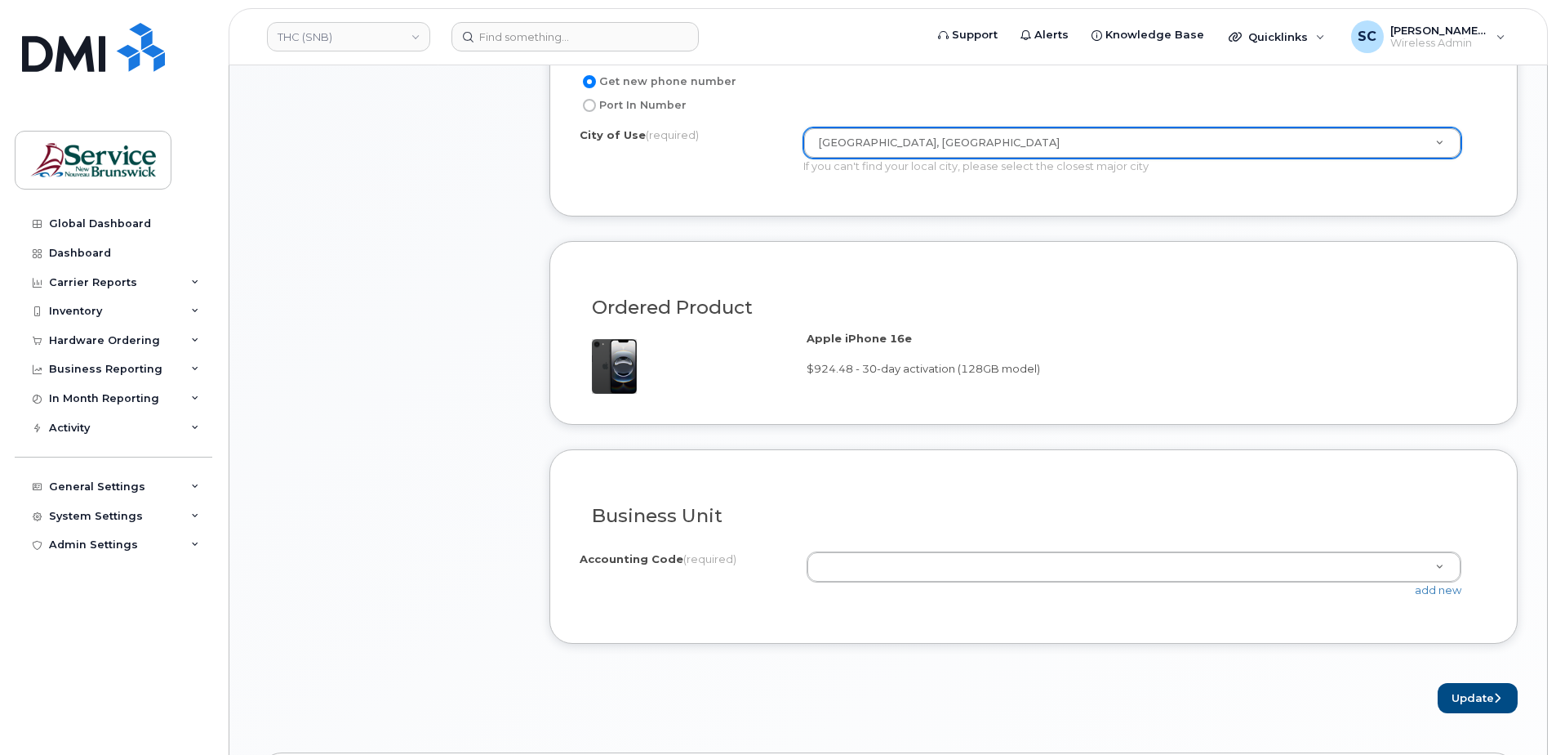
scroll to position [980, 0]
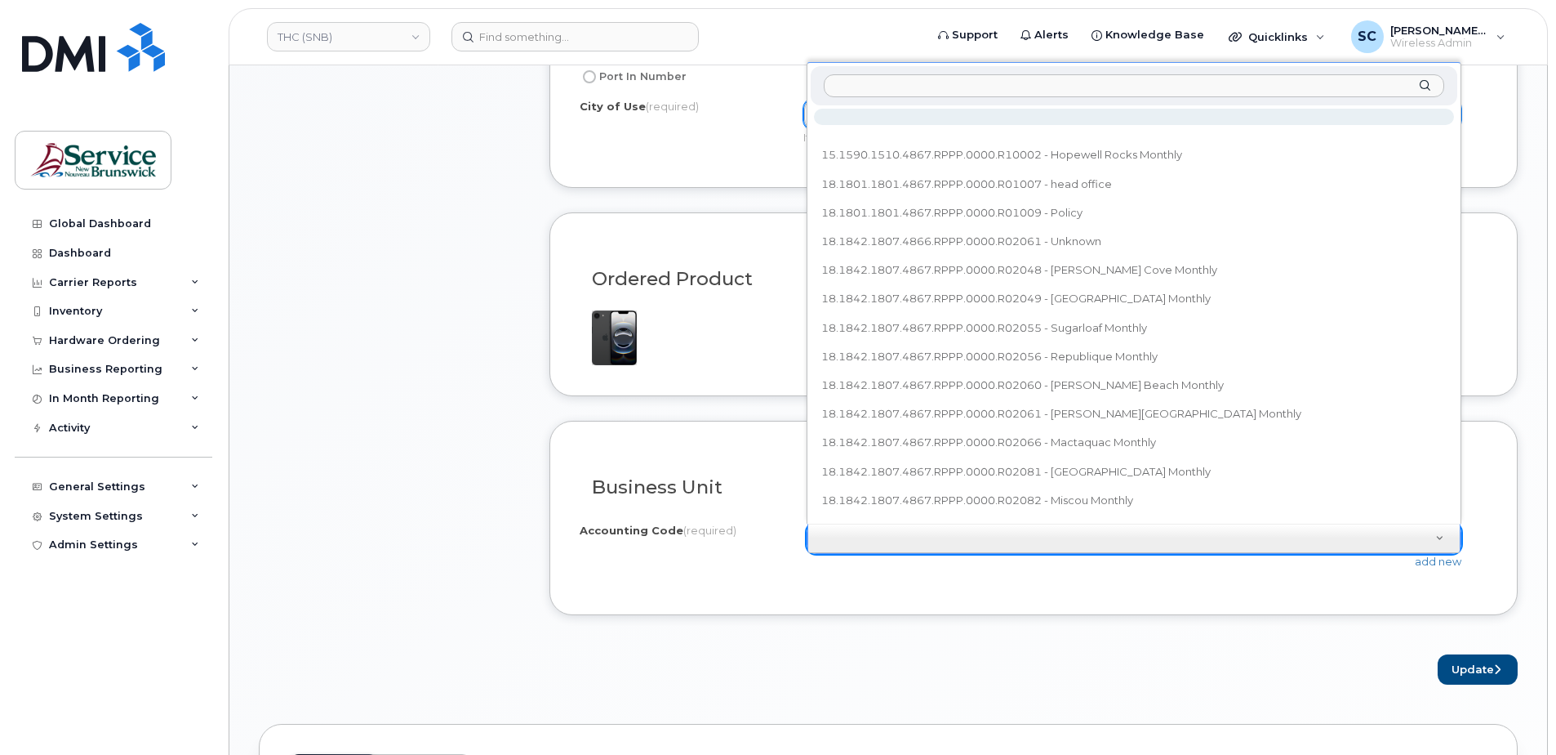
type input "18.1842.1807.XXXX.RPPP.0000.R02081"
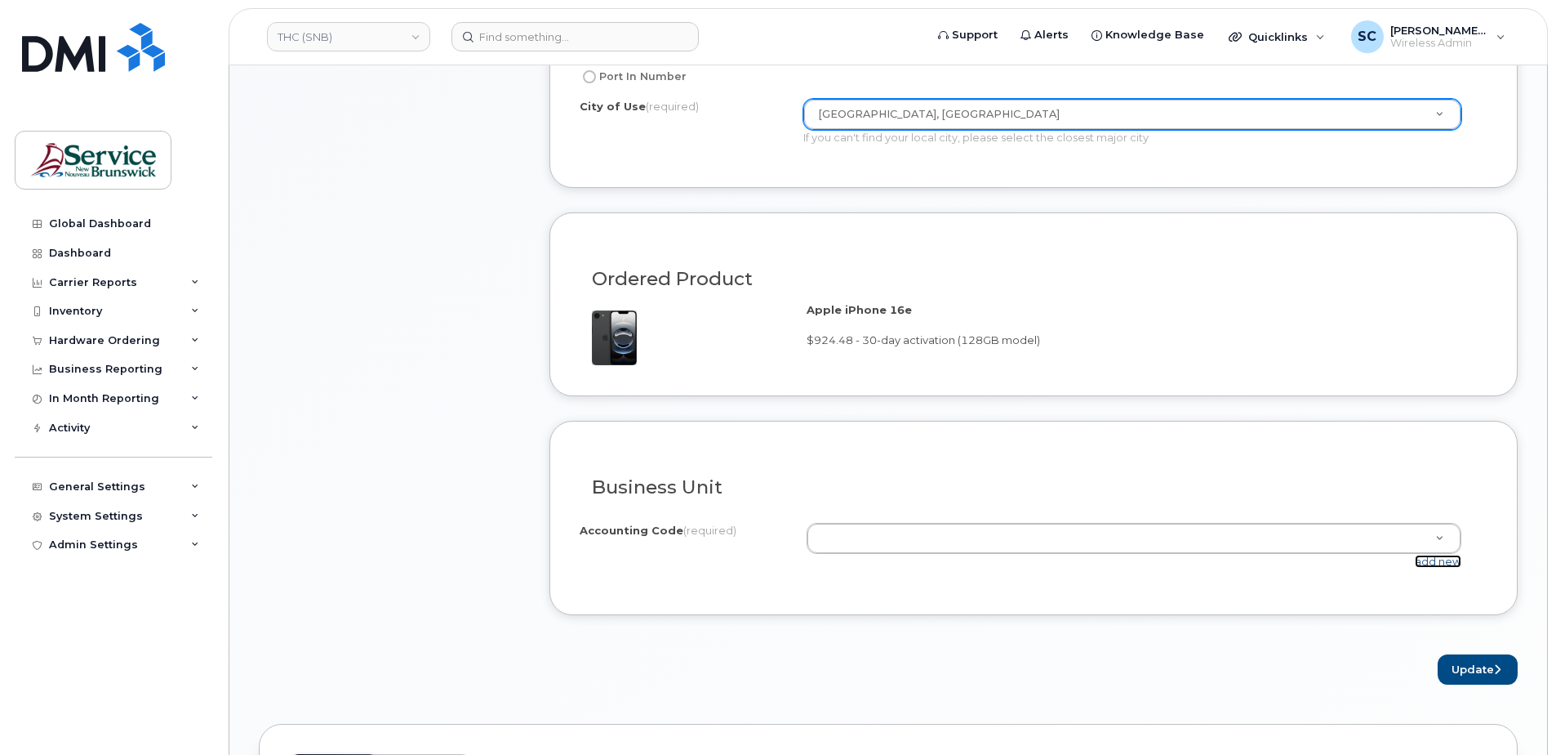
click at [1423, 556] on link "add new" at bounding box center [1438, 560] width 47 height 13
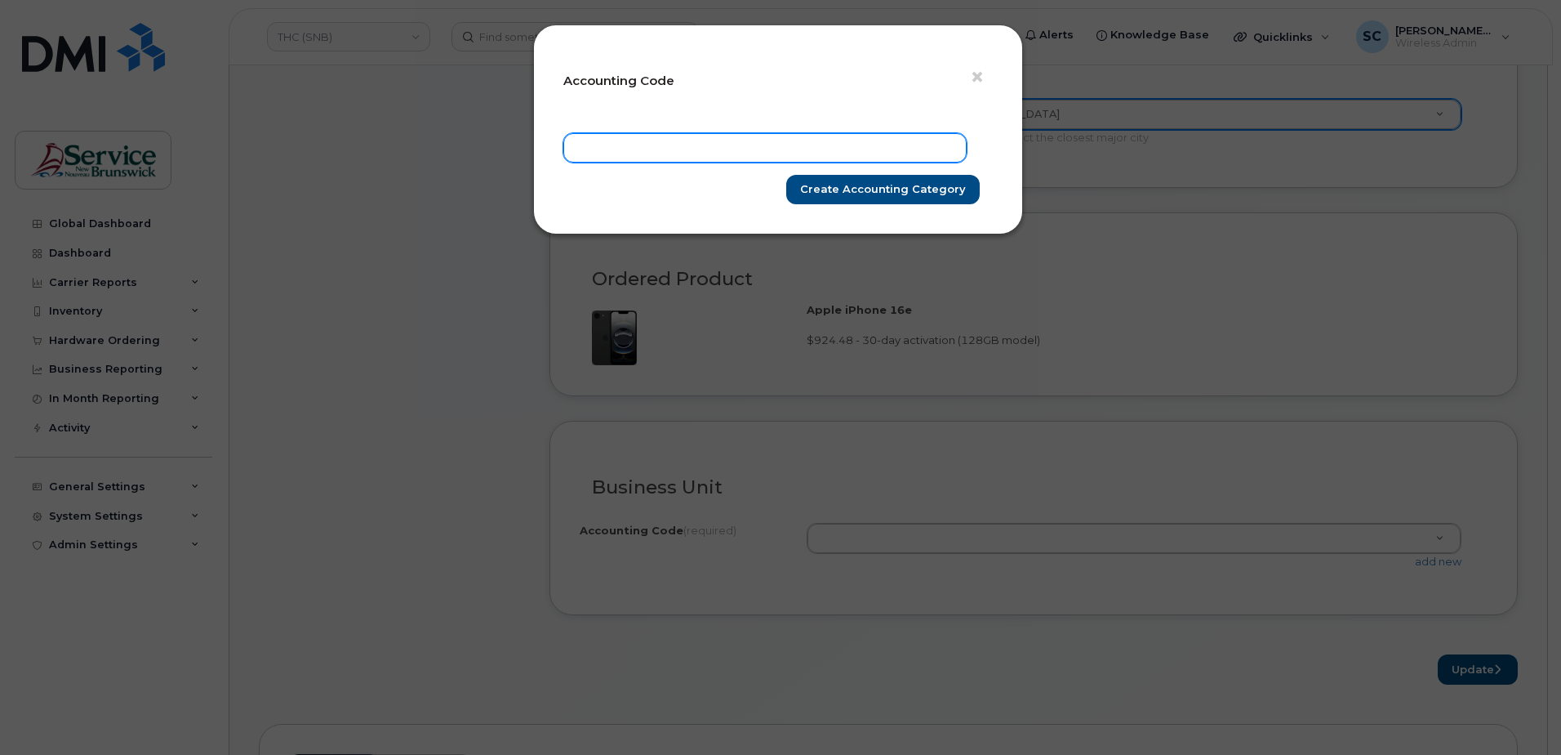
click at [888, 149] on input "text" at bounding box center [764, 147] width 403 height 29
paste input "18.1842.1807.XXXX.RPPP.0000.R02081"
type input "18.1842.1807.XXXX.RPPP.0000.R02081"
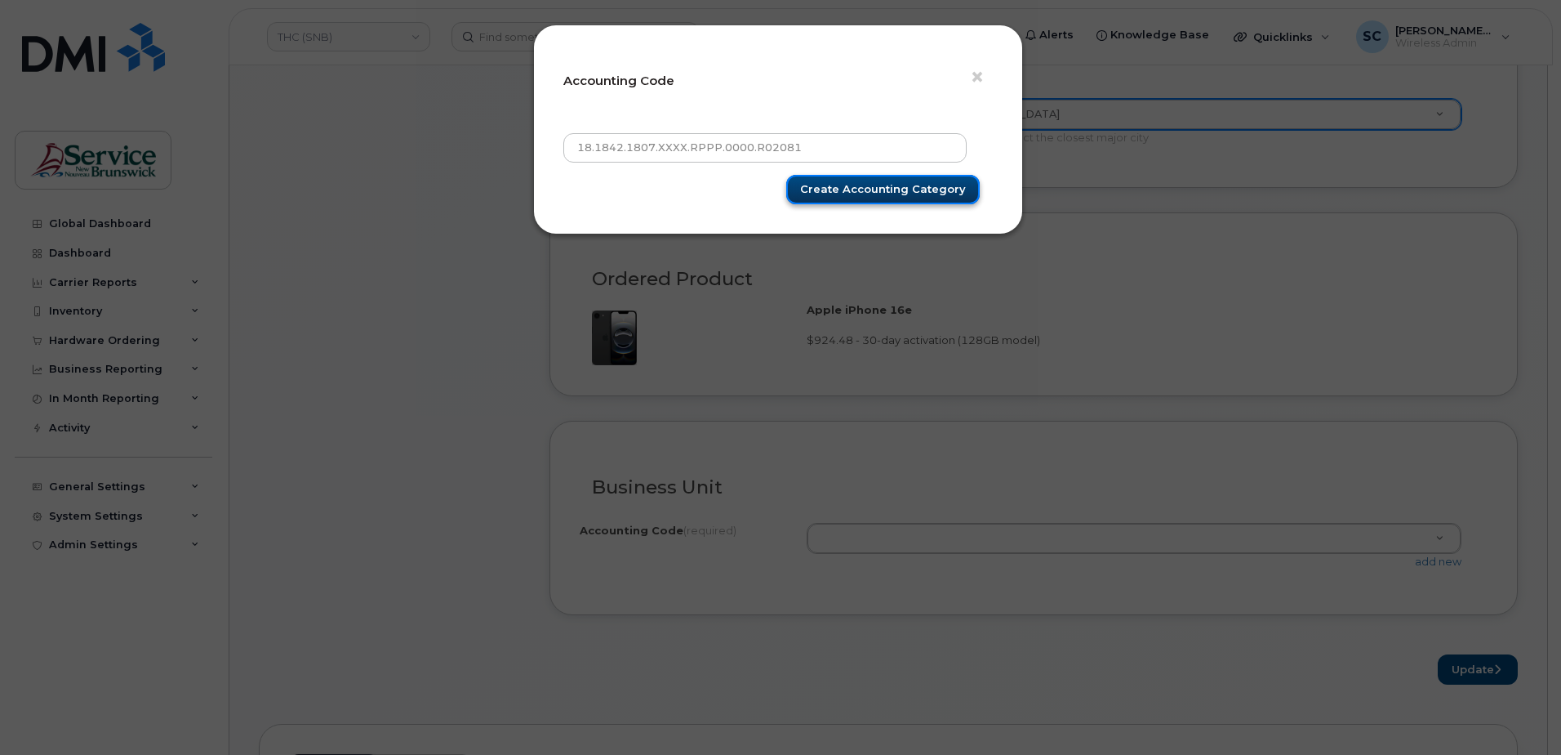
click at [919, 185] on input "Create Accounting category" at bounding box center [883, 190] width 194 height 30
type input "Create Accounting category"
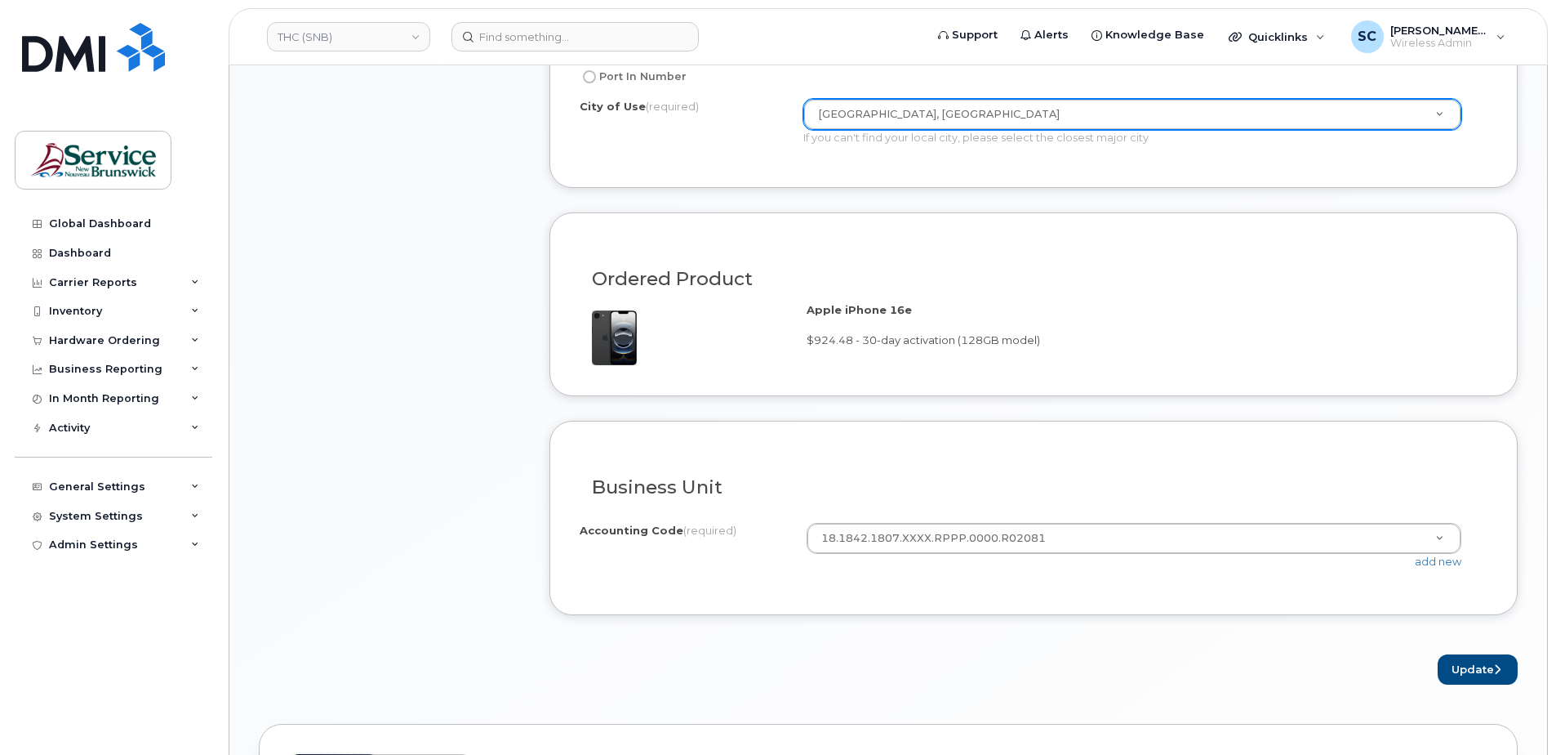
click at [1449, 651] on form "Existing User Additional cost to upgrading the device Selected device is Eligib…" at bounding box center [1034, 203] width 968 height 960
click at [1458, 658] on button "Update" at bounding box center [1478, 669] width 80 height 30
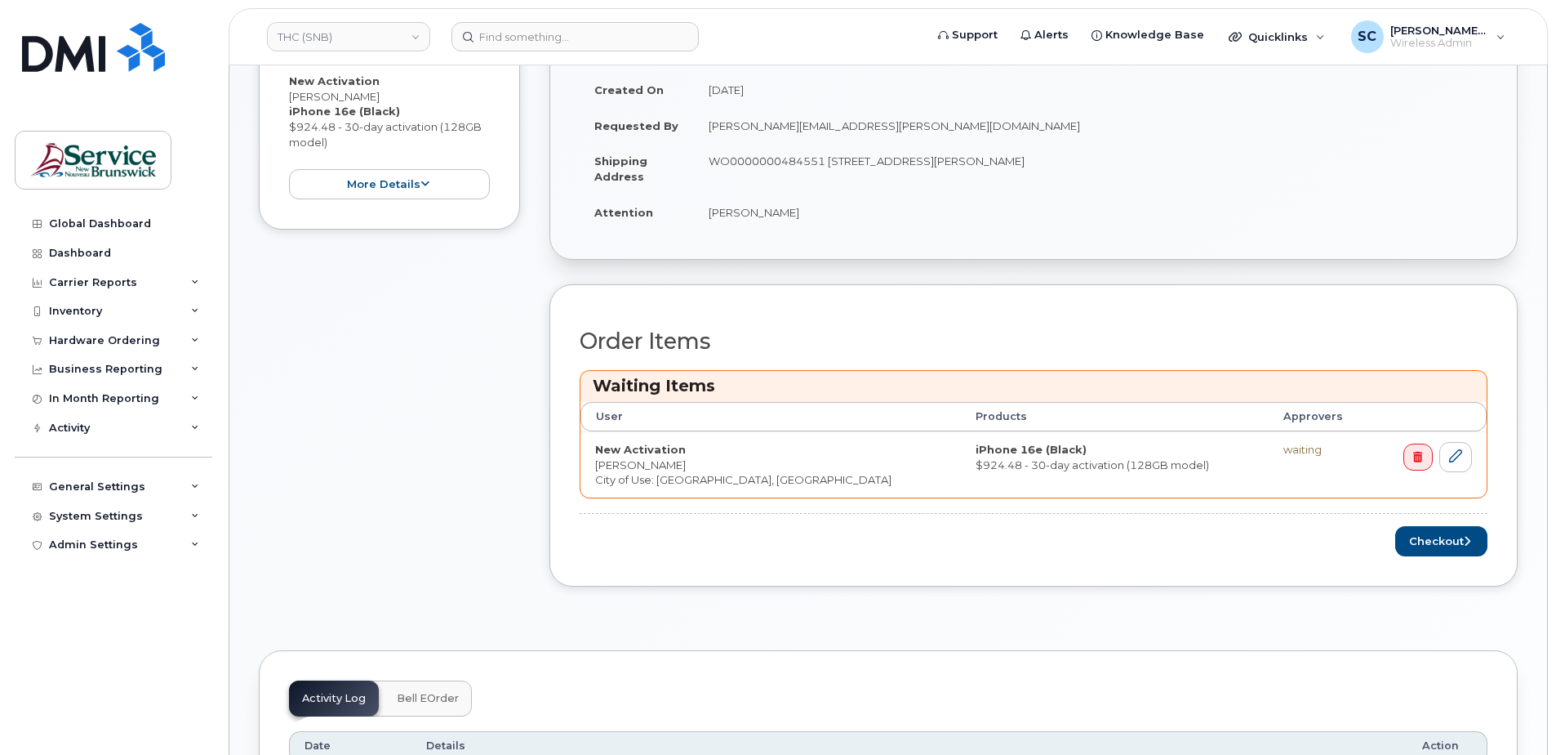
scroll to position [490, 0]
click at [1422, 546] on button "Checkout" at bounding box center [1442, 540] width 92 height 30
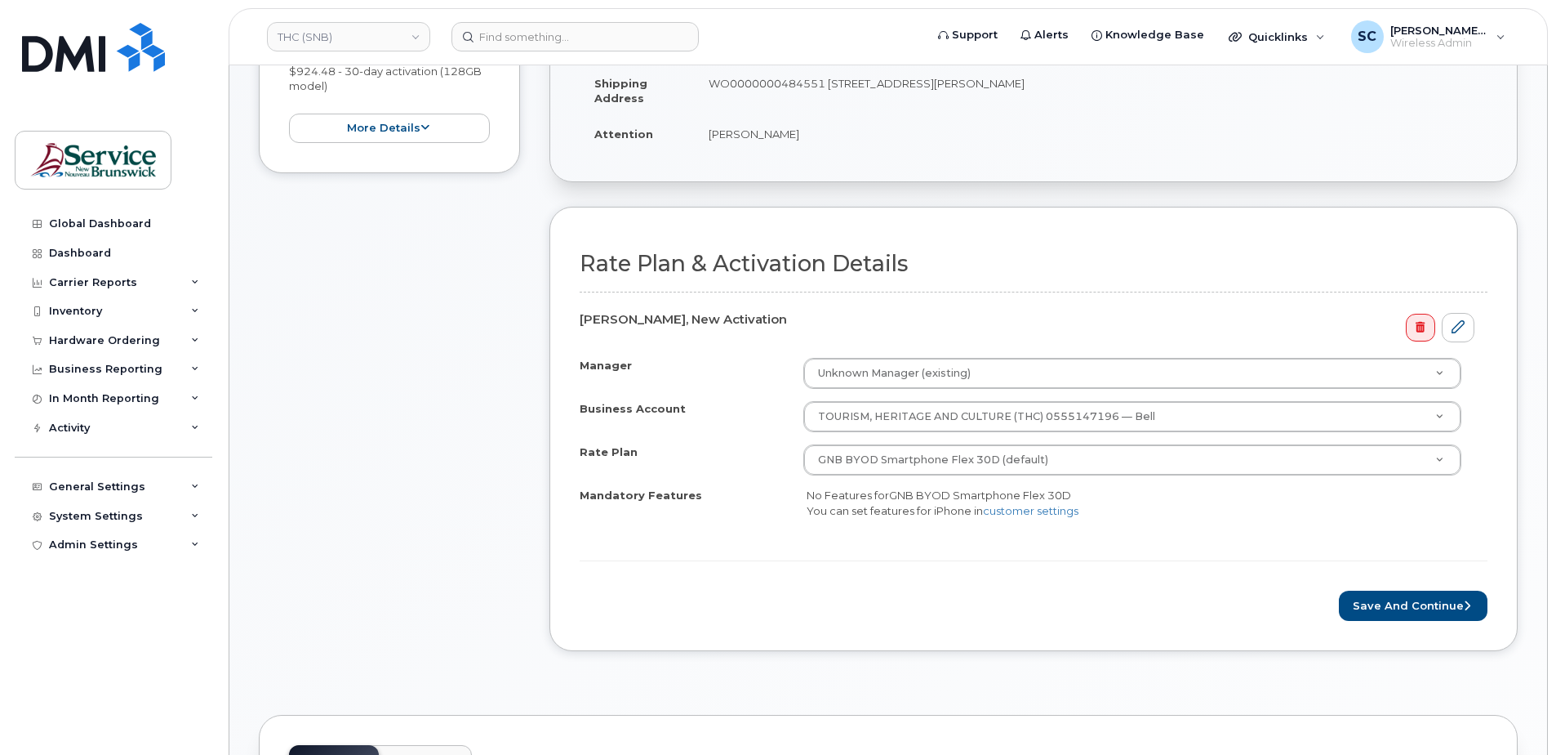
scroll to position [490, 0]
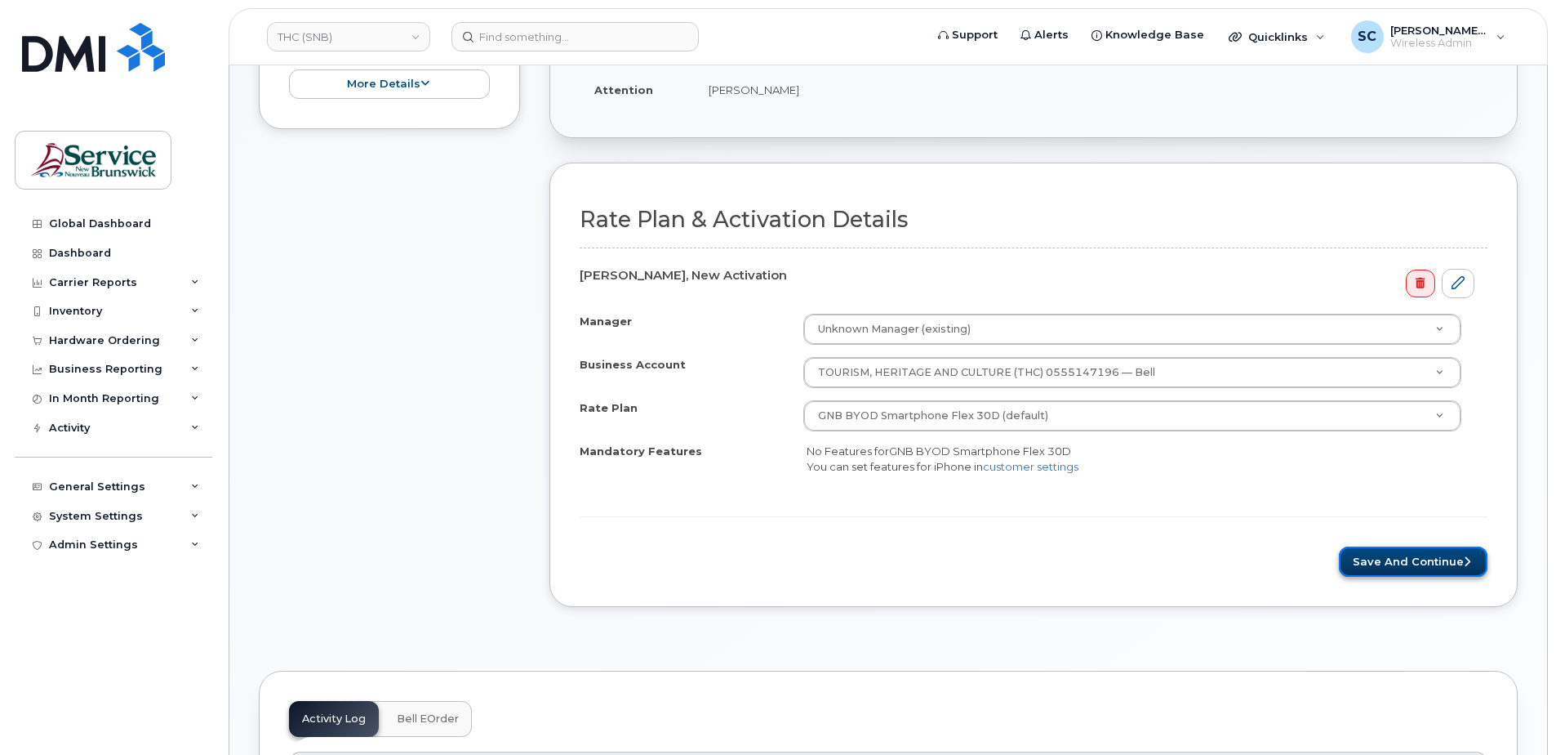
click at [1407, 564] on button "Save and Continue" at bounding box center [1413, 561] width 149 height 30
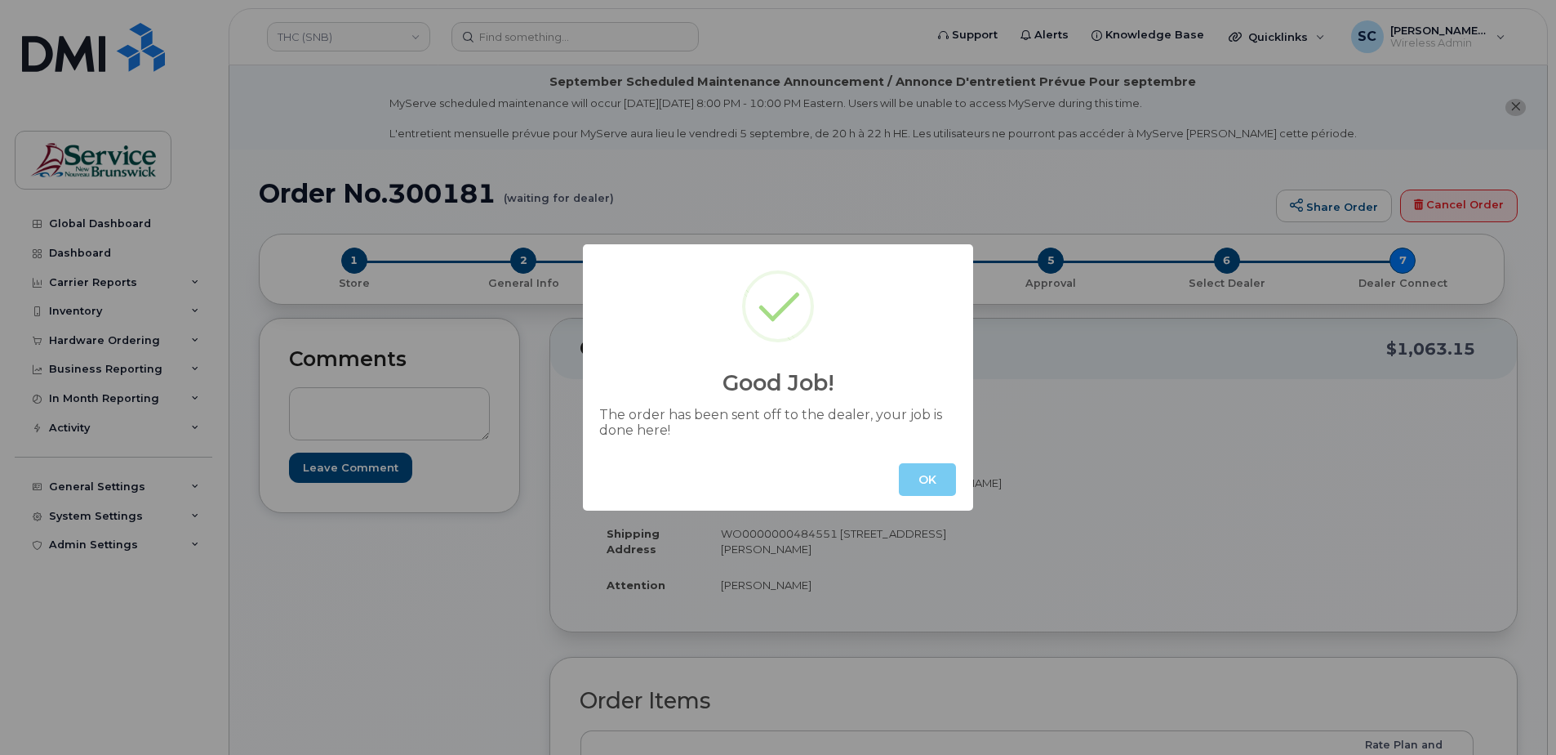
click at [928, 488] on button "OK" at bounding box center [927, 479] width 57 height 33
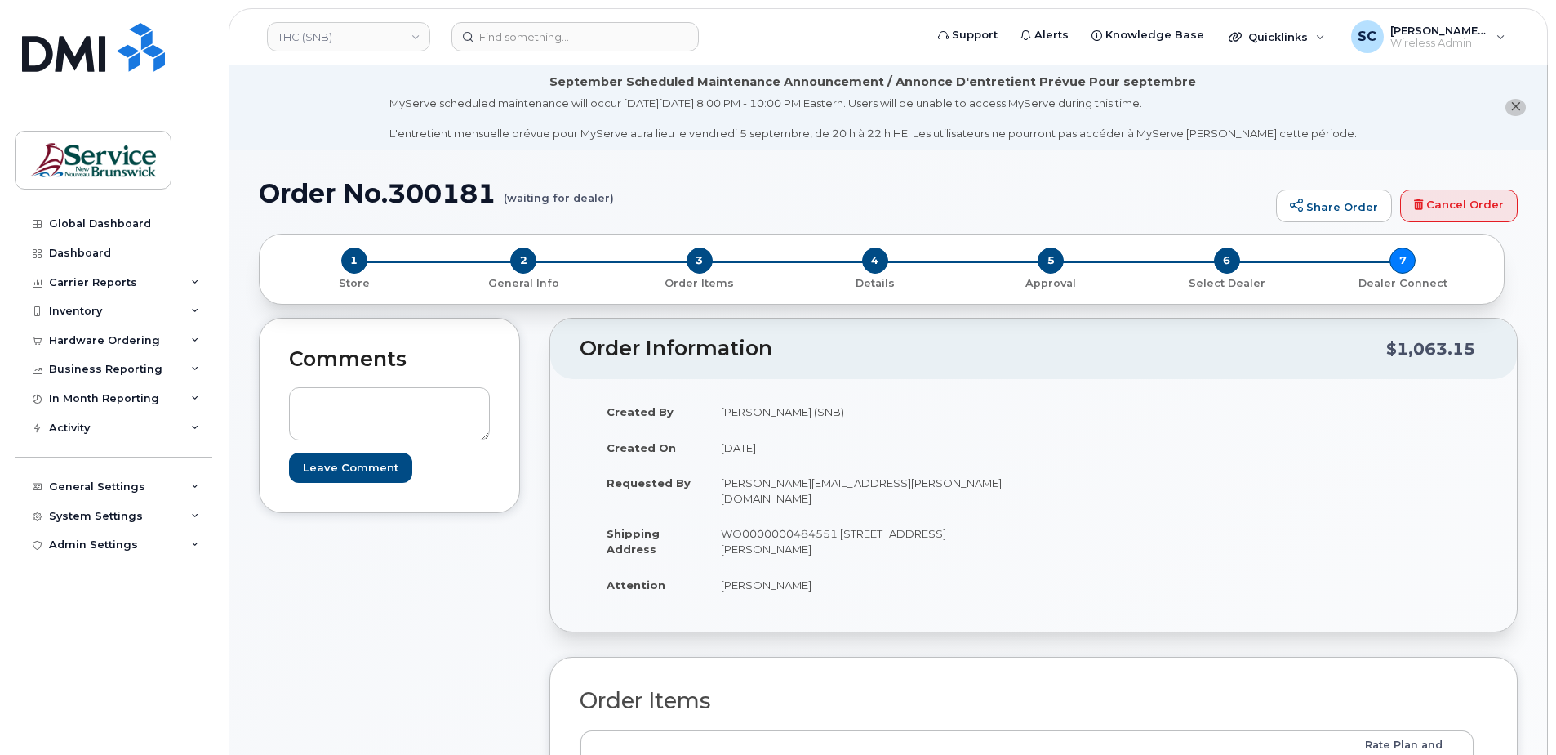
click at [458, 193] on h1 "Order No.300181 (waiting for dealer)" at bounding box center [763, 193] width 1009 height 29
copy h1 "300181"
